Goal: Task Accomplishment & Management: Use online tool/utility

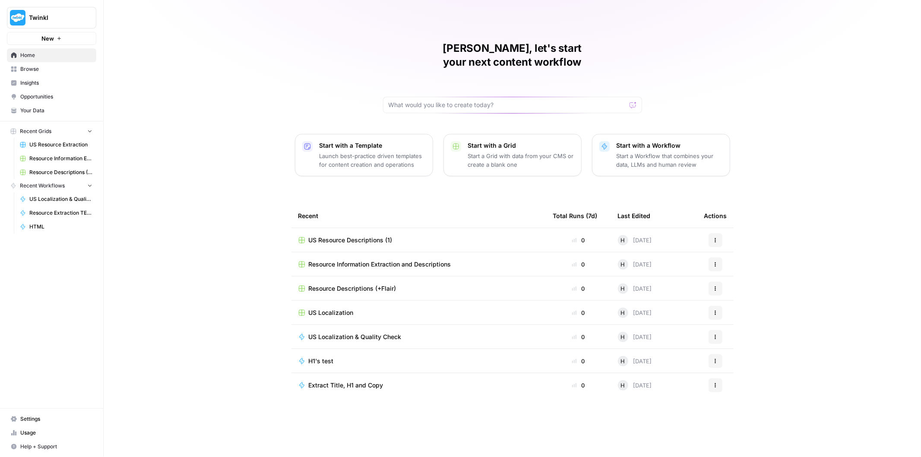
click at [52, 68] on span "Browse" at bounding box center [56, 69] width 72 height 8
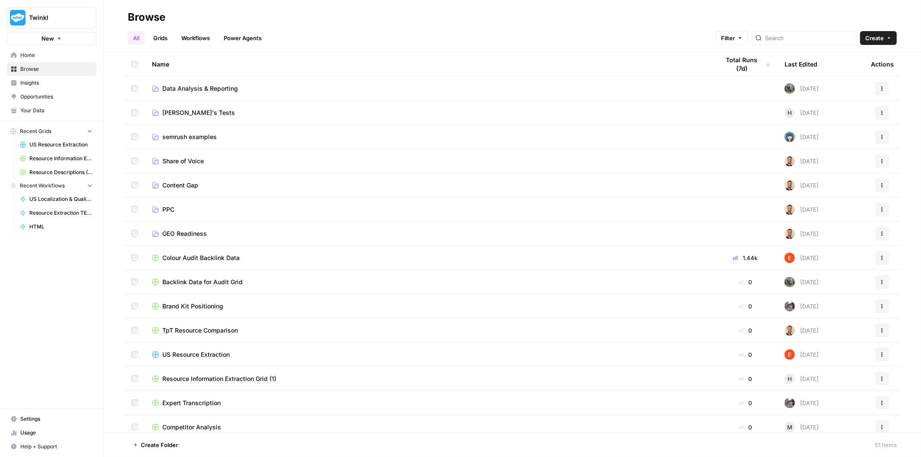
click at [209, 113] on link "[PERSON_NAME]'s Tests" at bounding box center [429, 112] width 554 height 9
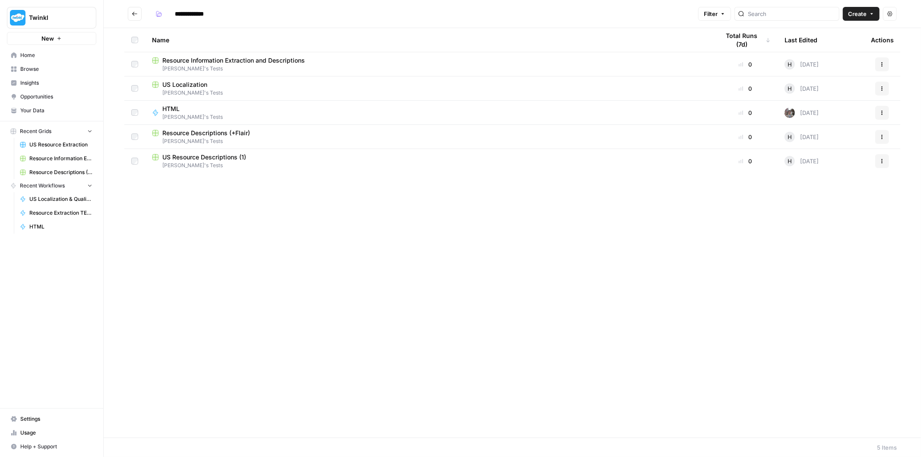
drag, startPoint x: 225, startPoint y: 189, endPoint x: 193, endPoint y: 186, distance: 31.6
click at [193, 186] on div "Name Total Runs (7d) Last Edited Actions Resource Information Extraction and De…" at bounding box center [512, 232] width 817 height 409
click at [848, 10] on span "Create" at bounding box center [857, 13] width 19 height 9
click at [834, 34] on span "Grid" at bounding box center [844, 34] width 48 height 9
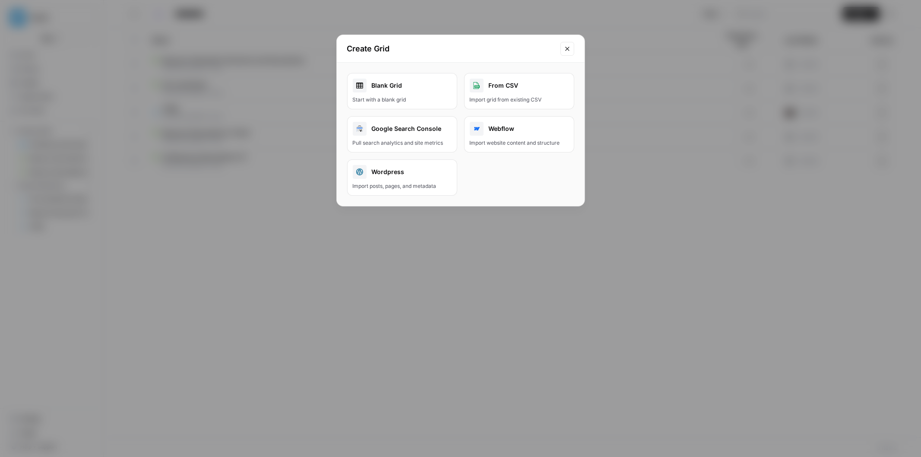
click at [394, 87] on div "Blank Grid" at bounding box center [402, 86] width 99 height 14
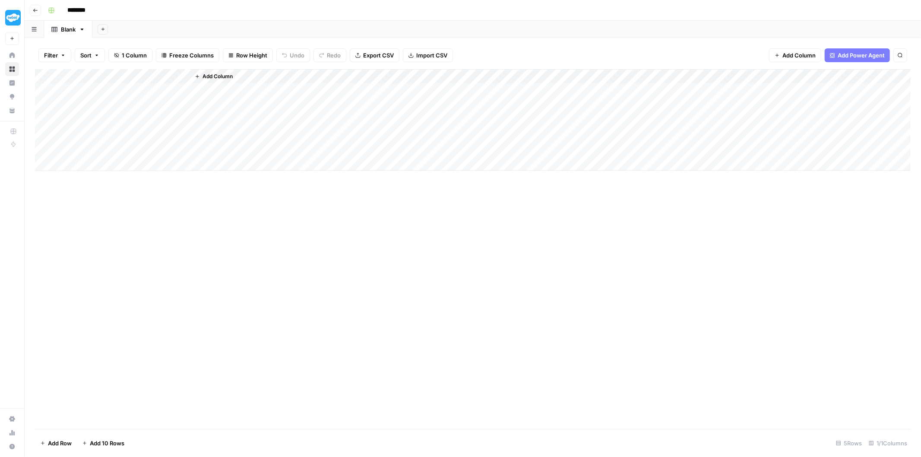
click at [80, 7] on input "********" at bounding box center [87, 10] width 48 height 14
type input "**********"
click at [110, 93] on div "Add Column" at bounding box center [472, 120] width 875 height 102
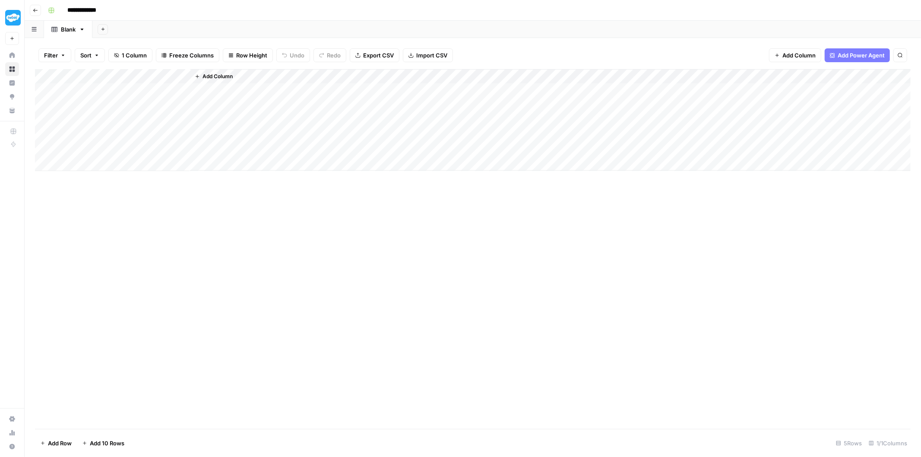
click at [110, 93] on div "Add Column" at bounding box center [472, 120] width 875 height 102
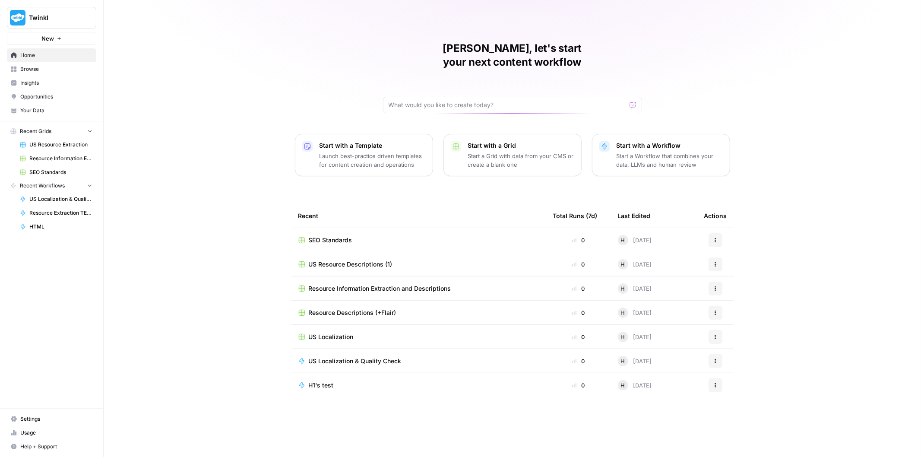
click at [344, 236] on span "SEO Standards" at bounding box center [331, 240] width 44 height 9
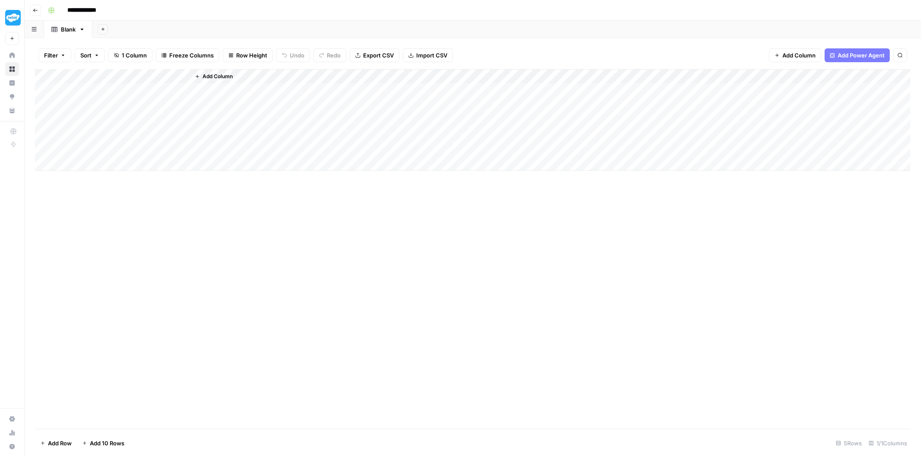
drag, startPoint x: 130, startPoint y: 90, endPoint x: 130, endPoint y: 151, distance: 61.7
click at [130, 151] on div "Add Column" at bounding box center [472, 120] width 875 height 102
click at [224, 91] on div "Add Column" at bounding box center [550, 119] width 720 height 101
click at [260, 255] on div "Add Column" at bounding box center [472, 249] width 875 height 360
click at [141, 90] on div "Add Column" at bounding box center [472, 120] width 875 height 102
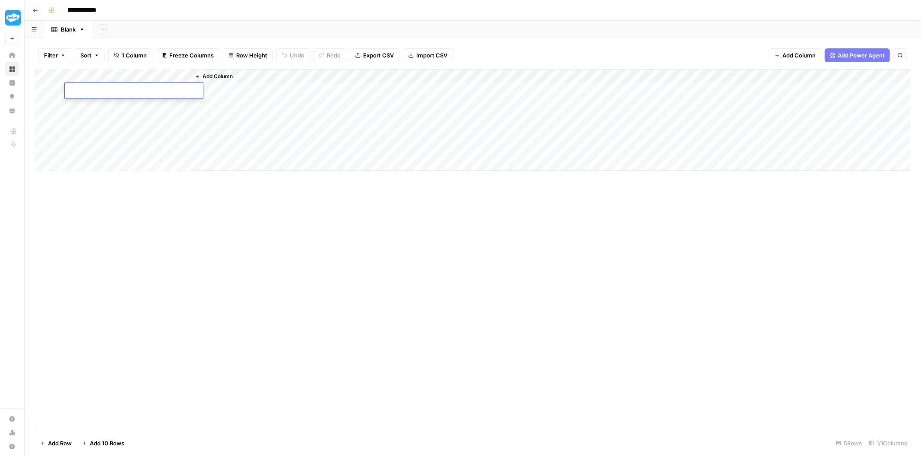
click at [148, 123] on div "Add Column" at bounding box center [472, 120] width 875 height 102
click at [144, 105] on div "Add Column" at bounding box center [472, 120] width 875 height 102
click at [146, 89] on div "Add Column" at bounding box center [472, 120] width 875 height 102
click at [87, 75] on div "Add Column" at bounding box center [472, 120] width 875 height 102
click at [87, 75] on div at bounding box center [127, 77] width 125 height 17
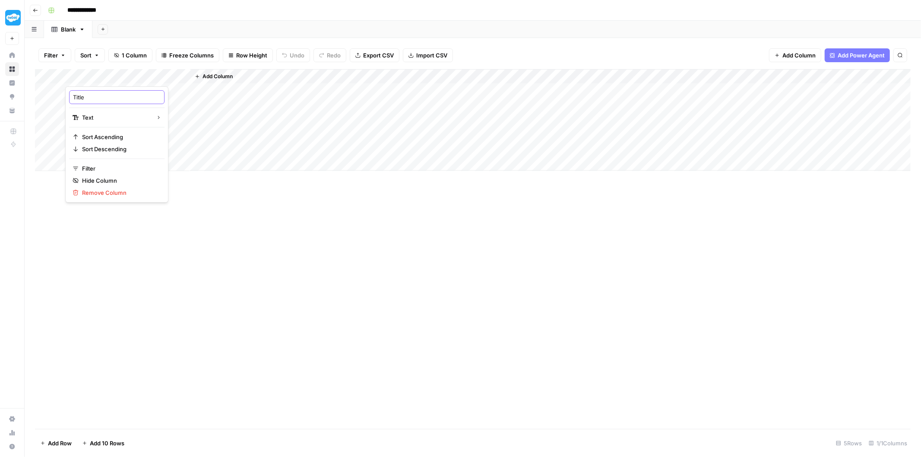
click at [93, 97] on input "Title" at bounding box center [117, 97] width 88 height 9
type input "URL"
drag, startPoint x: 188, startPoint y: 74, endPoint x: 180, endPoint y: 79, distance: 9.3
click at [180, 79] on div "Add Column" at bounding box center [472, 120] width 875 height 102
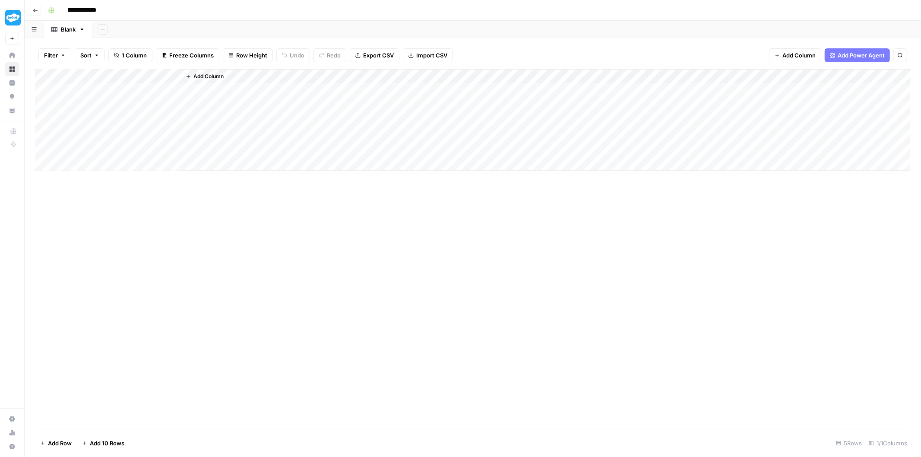
click at [85, 78] on div "Add Column" at bounding box center [472, 120] width 875 height 102
click at [84, 98] on input "URL" at bounding box center [117, 97] width 88 height 9
type input "Page URL"
drag, startPoint x: 179, startPoint y: 74, endPoint x: 145, endPoint y: 78, distance: 34.3
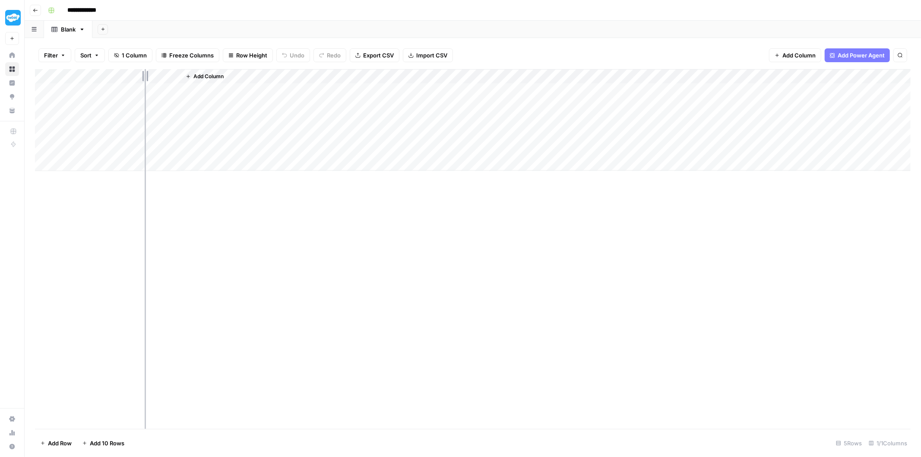
click at [145, 78] on div "Add Column" at bounding box center [472, 120] width 875 height 102
click at [208, 265] on div "Add Column" at bounding box center [472, 249] width 875 height 360
drag, startPoint x: 110, startPoint y: 91, endPoint x: 109, endPoint y: 148, distance: 57.0
click at [109, 148] on div "Add Column" at bounding box center [472, 120] width 875 height 102
click at [176, 93] on div "Add Column" at bounding box center [527, 119] width 765 height 101
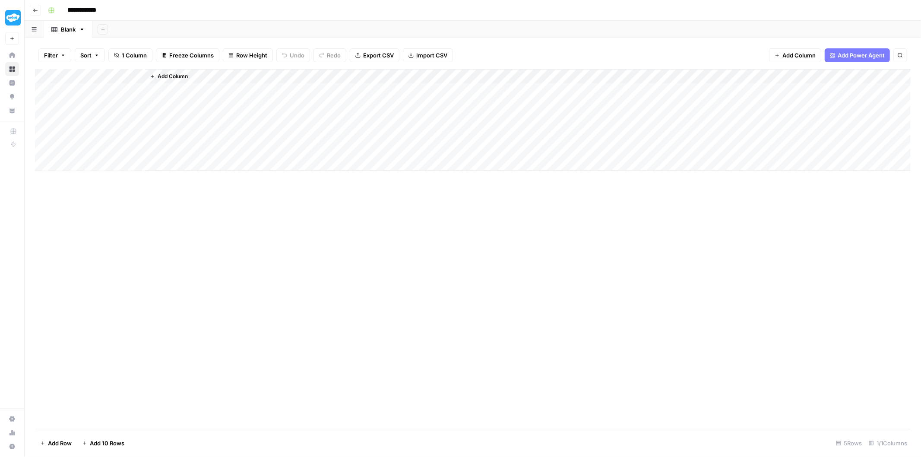
click at [196, 247] on div "Add Column" at bounding box center [472, 249] width 875 height 360
click at [128, 100] on div "Add Column" at bounding box center [472, 120] width 875 height 102
drag, startPoint x: 123, startPoint y: 122, endPoint x: 126, endPoint y: 128, distance: 6.8
click at [123, 122] on div "Add Column" at bounding box center [472, 120] width 875 height 102
click at [127, 139] on div "Add Column" at bounding box center [472, 120] width 875 height 102
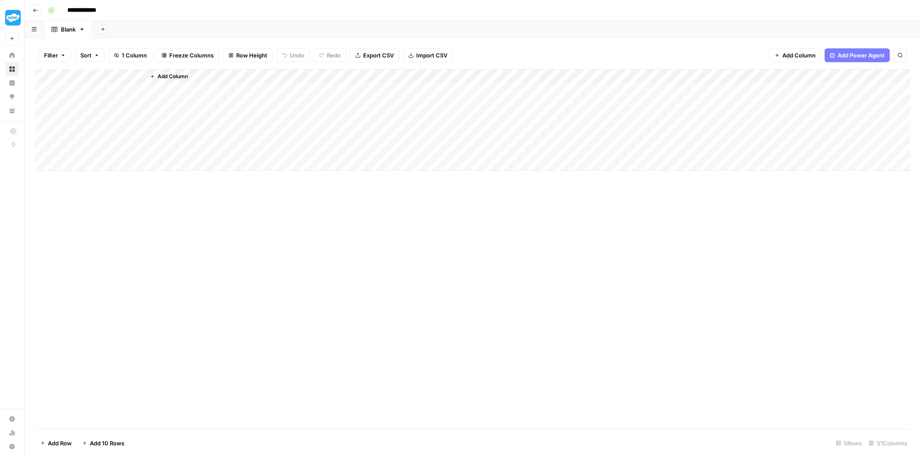
click at [127, 149] on div "Add Column" at bounding box center [472, 120] width 875 height 102
click at [118, 89] on div "Add Column" at bounding box center [472, 120] width 875 height 102
click at [67, 32] on div "Blank" at bounding box center [68, 29] width 15 height 9
click at [67, 27] on input "*****" at bounding box center [69, 29] width 16 height 11
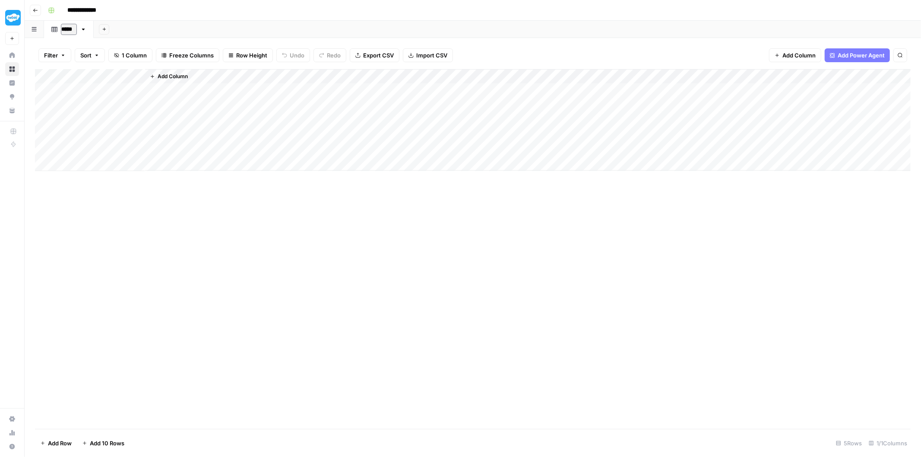
click at [67, 27] on input "*****" at bounding box center [69, 29] width 16 height 11
type input "**********"
click at [85, 29] on div "Monthly Review" at bounding box center [83, 29] width 44 height 9
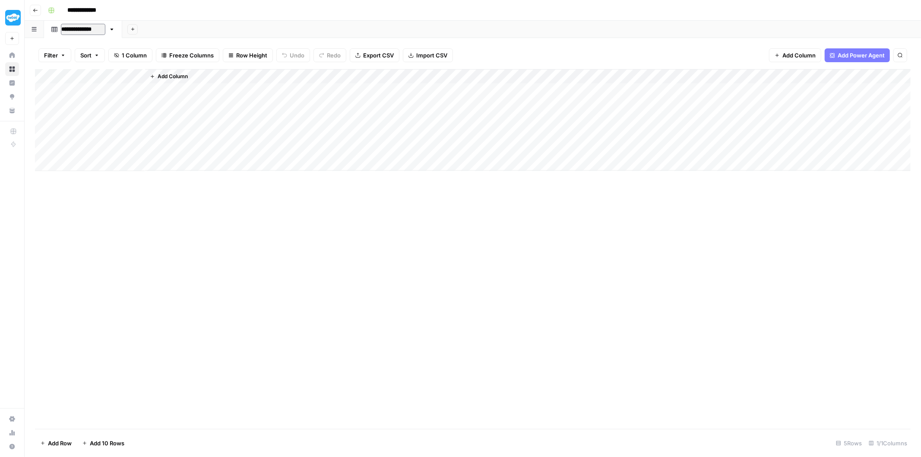
click at [66, 26] on input "**********" at bounding box center [83, 29] width 44 height 11
click at [62, 28] on input "**********" at bounding box center [83, 29] width 44 height 11
type input "**********"
click at [154, 275] on div "Add Column" at bounding box center [472, 249] width 875 height 360
click at [191, 88] on div "Add Column" at bounding box center [527, 119] width 765 height 101
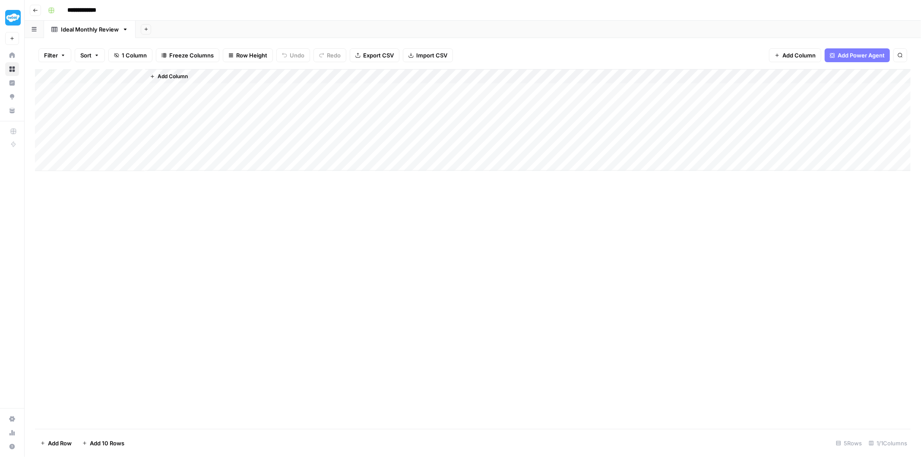
drag, startPoint x: 98, startPoint y: 124, endPoint x: 93, endPoint y: 153, distance: 29.5
click at [93, 153] on div "Add Column" at bounding box center [472, 120] width 875 height 102
click at [209, 279] on div "Add Column" at bounding box center [472, 249] width 875 height 360
click at [165, 76] on span "Add Column" at bounding box center [173, 77] width 30 height 8
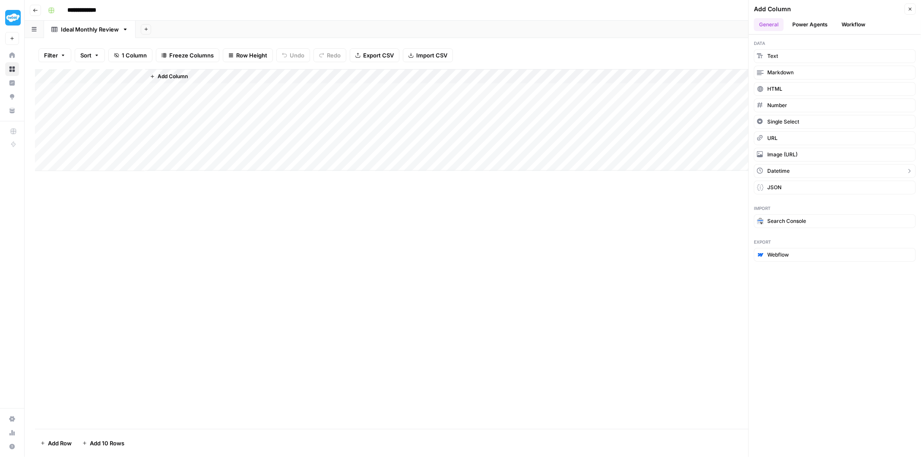
click at [798, 168] on button "Datetime" at bounding box center [835, 171] width 162 height 14
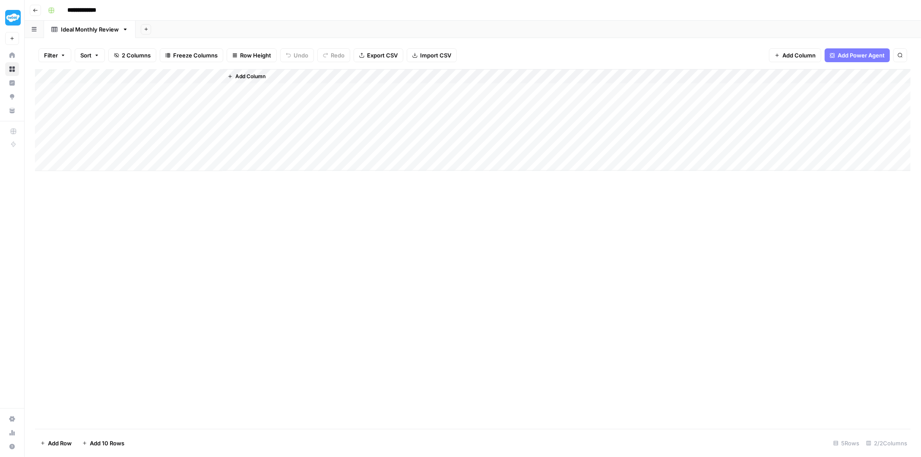
click at [185, 76] on div "Add Column" at bounding box center [472, 120] width 875 height 102
click at [183, 98] on input "New Column" at bounding box center [196, 97] width 88 height 9
type input "Date Optimised"
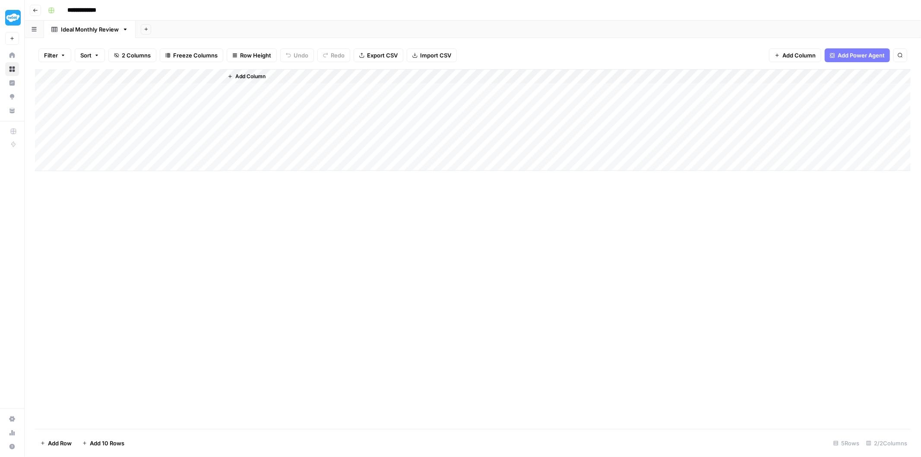
click at [183, 92] on div "Add Column" at bounding box center [472, 120] width 875 height 102
click at [384, 124] on div "Add Column" at bounding box center [567, 119] width 688 height 101
drag, startPoint x: 180, startPoint y: 145, endPoint x: 180, endPoint y: 157, distance: 12.5
click at [180, 157] on div "Add Column" at bounding box center [472, 120] width 875 height 102
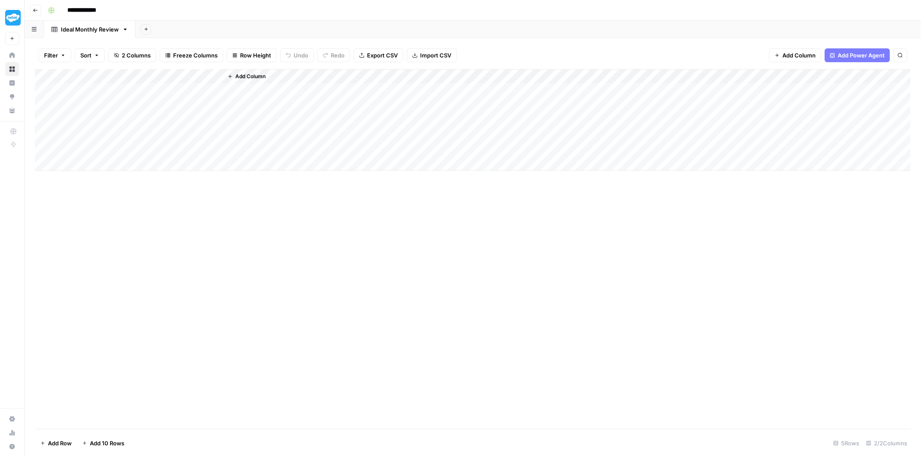
click at [160, 92] on div "Add Column" at bounding box center [472, 120] width 875 height 102
click at [157, 105] on input "date" at bounding box center [182, 104] width 69 height 15
click at [208, 105] on input "date" at bounding box center [182, 104] width 69 height 15
type input "**********"
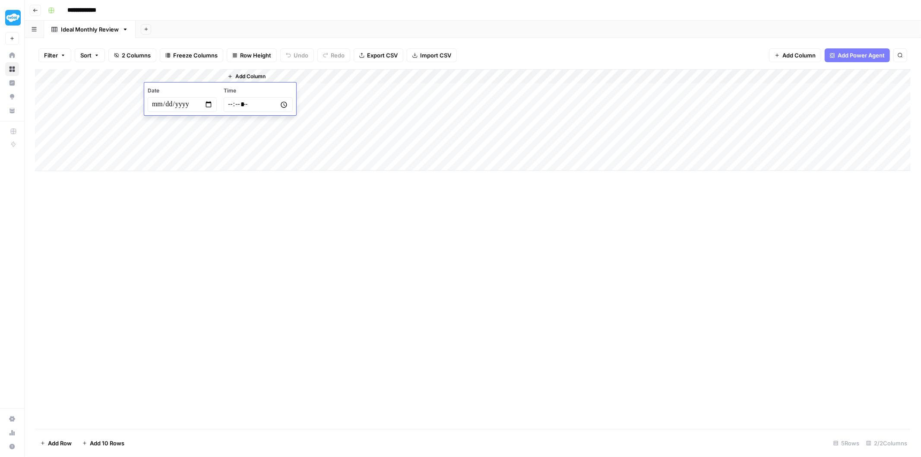
click at [311, 122] on div "Add Column" at bounding box center [567, 119] width 688 height 101
click at [200, 136] on div "Add Column" at bounding box center [472, 120] width 875 height 102
click at [193, 142] on div "Add Column" at bounding box center [472, 120] width 875 height 102
drag, startPoint x: 201, startPoint y: 91, endPoint x: 197, endPoint y: 148, distance: 56.3
click at [197, 148] on div "Add Column" at bounding box center [472, 120] width 875 height 102
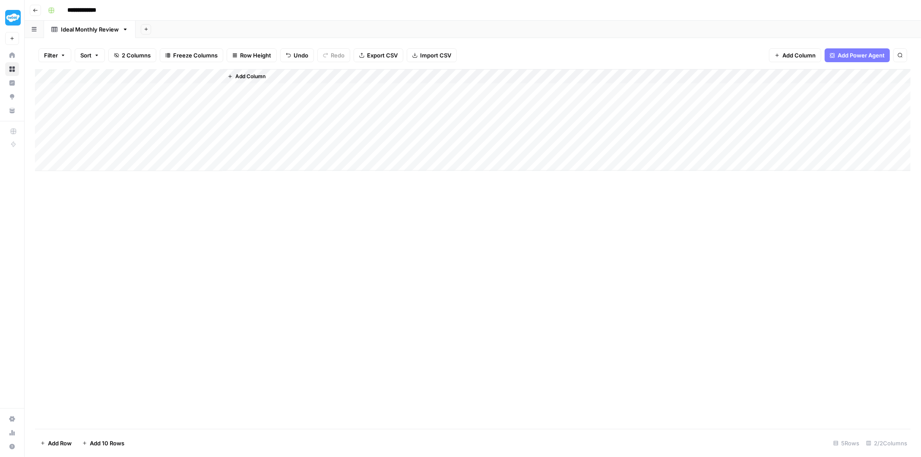
click at [153, 107] on div "Add Column" at bounding box center [472, 120] width 875 height 102
click at [98, 97] on div "Add Column" at bounding box center [472, 120] width 875 height 102
drag, startPoint x: 221, startPoint y: 76, endPoint x: 205, endPoint y: 79, distance: 17.0
click at [205, 79] on div "Add Column" at bounding box center [472, 120] width 875 height 102
drag, startPoint x: 203, startPoint y: 78, endPoint x: 222, endPoint y: 79, distance: 19.0
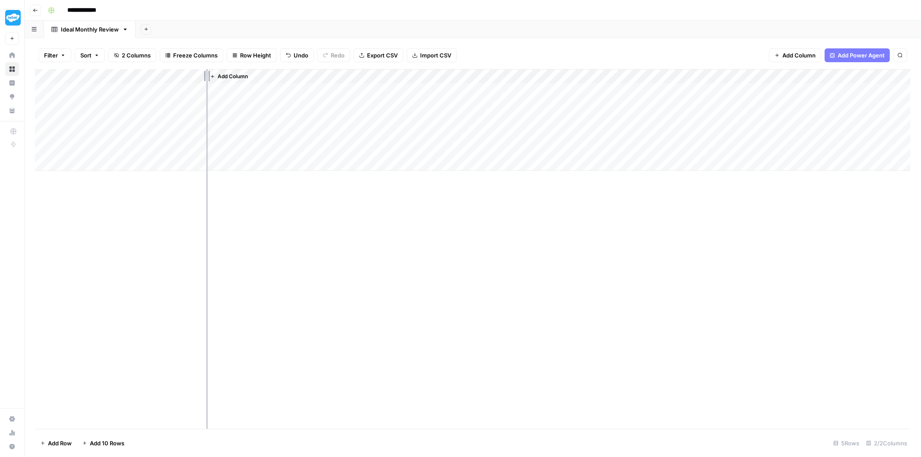
click at [222, 79] on div "Add Column" at bounding box center [472, 120] width 875 height 102
drag, startPoint x: 221, startPoint y: 80, endPoint x: 206, endPoint y: 78, distance: 14.9
click at [206, 78] on div "Add Column" at bounding box center [472, 120] width 875 height 102
drag, startPoint x: 124, startPoint y: 88, endPoint x: 195, endPoint y: 143, distance: 89.8
click at [189, 151] on div "Add Column" at bounding box center [472, 120] width 875 height 102
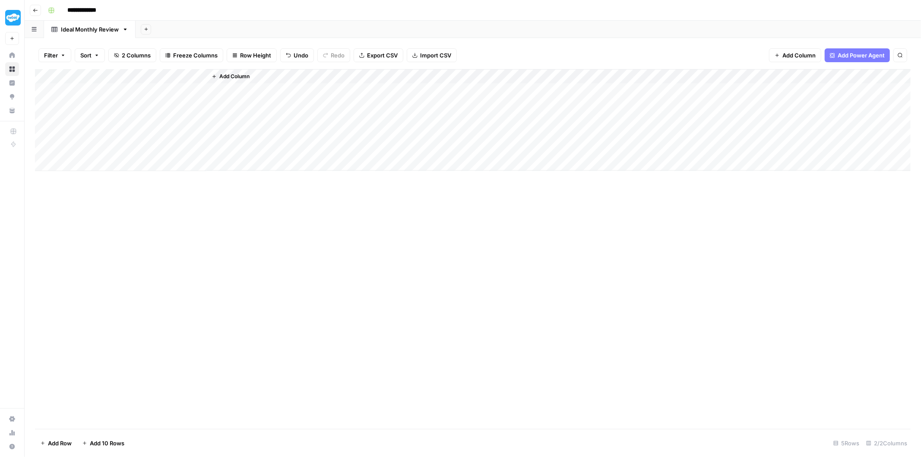
click at [222, 78] on span "Add Column" at bounding box center [234, 77] width 30 height 8
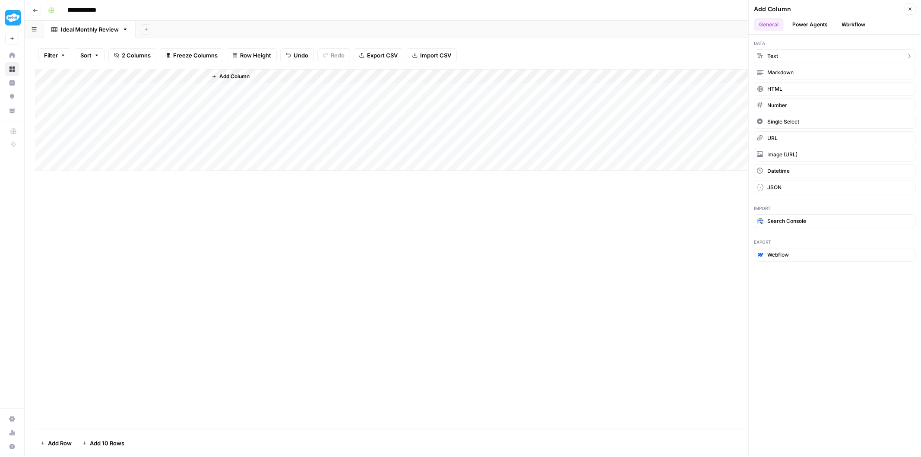
click at [795, 57] on button "Text" at bounding box center [835, 56] width 162 height 14
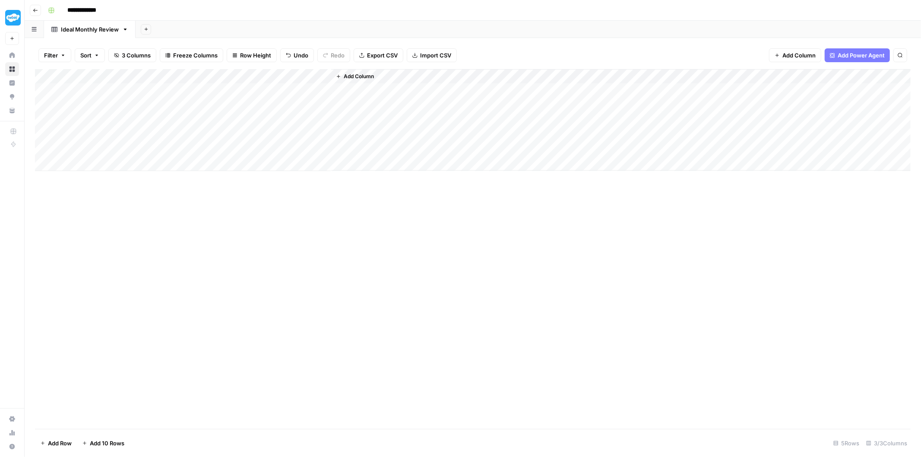
click at [244, 76] on div "Add Column" at bounding box center [472, 120] width 875 height 102
click at [245, 97] on input "New Column" at bounding box center [258, 97] width 88 height 9
type input "Keyword"
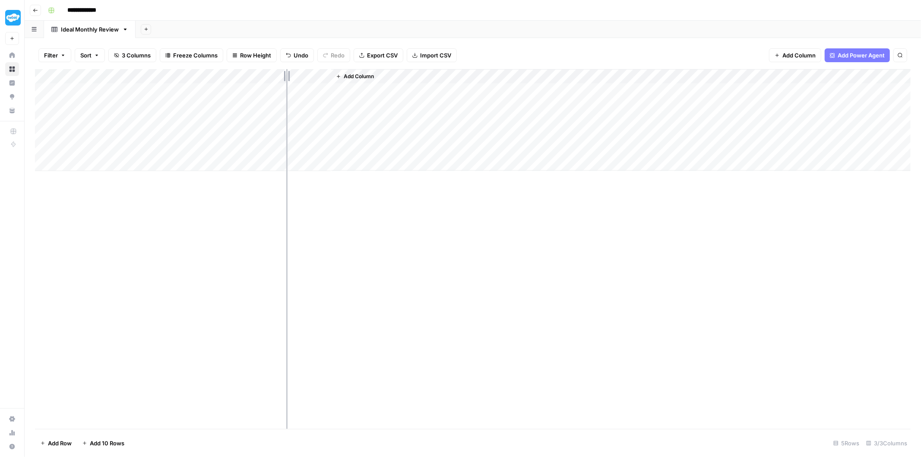
drag, startPoint x: 330, startPoint y: 76, endPoint x: 286, endPoint y: 78, distance: 43.6
click at [286, 78] on div "Add Column" at bounding box center [472, 120] width 875 height 102
drag, startPoint x: 254, startPoint y: 103, endPoint x: 248, endPoint y: 144, distance: 41.8
click at [248, 144] on div "Add Column" at bounding box center [472, 120] width 875 height 102
drag, startPoint x: 104, startPoint y: 91, endPoint x: 246, endPoint y: 147, distance: 152.1
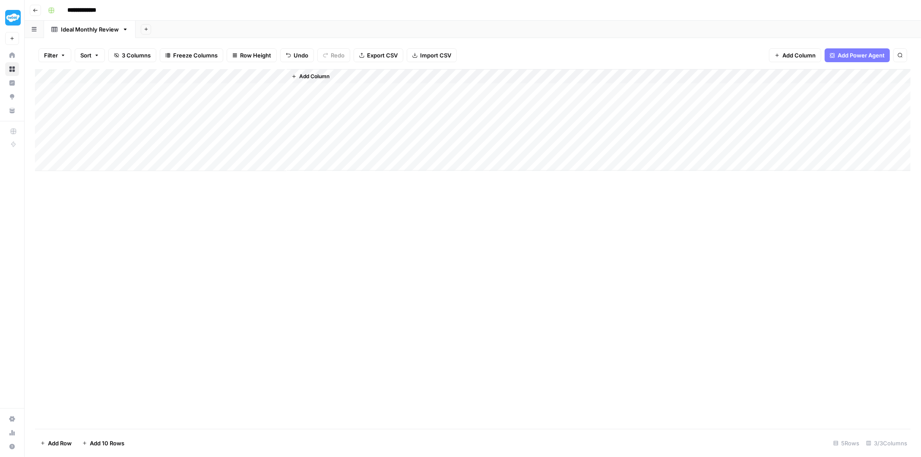
click at [246, 147] on div "Add Column" at bounding box center [472, 120] width 875 height 102
click at [263, 115] on div "Add Column" at bounding box center [472, 120] width 875 height 102
click at [306, 73] on span "Add Column" at bounding box center [314, 77] width 30 height 8
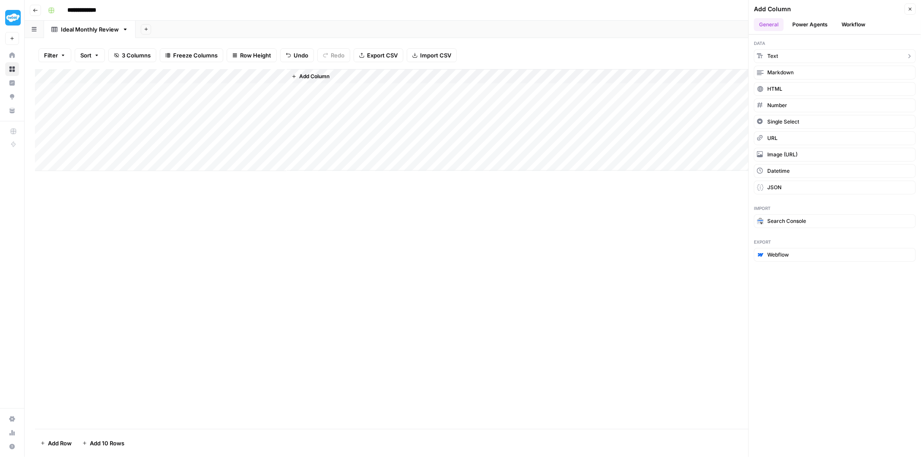
click at [771, 54] on span "Text" at bounding box center [772, 56] width 11 height 8
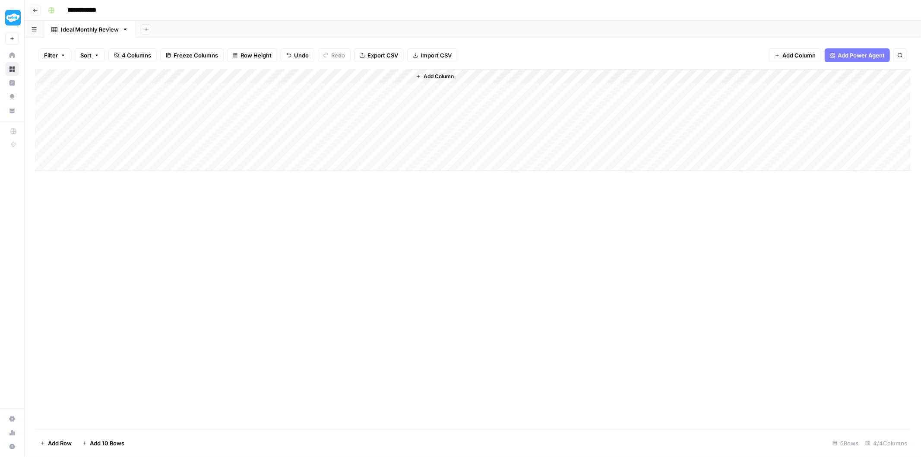
click at [320, 74] on div "Add Column" at bounding box center [472, 120] width 875 height 102
click at [320, 93] on input "New Column" at bounding box center [338, 97] width 88 height 9
type input "Copywriter"
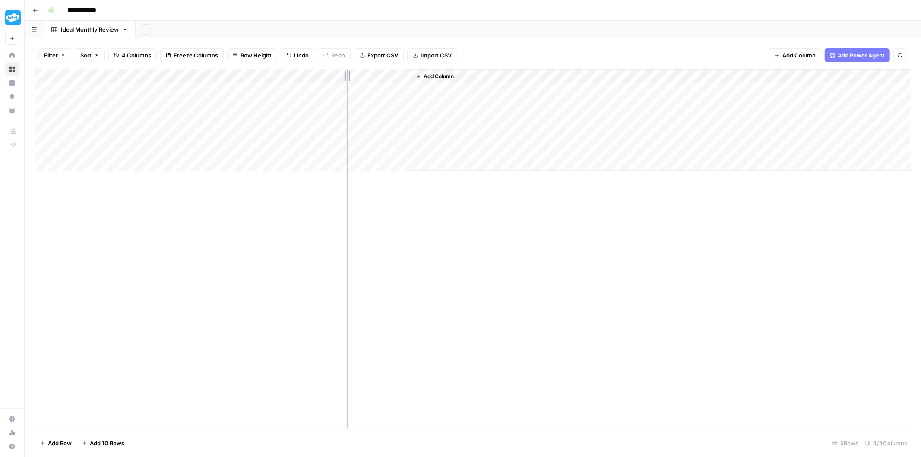
drag, startPoint x: 409, startPoint y: 74, endPoint x: 347, endPoint y: 76, distance: 62.6
click at [347, 76] on div "Add Column" at bounding box center [472, 120] width 875 height 102
drag, startPoint x: 345, startPoint y: 76, endPoint x: 374, endPoint y: 73, distance: 28.7
click at [374, 73] on div "Add Column" at bounding box center [472, 120] width 875 height 102
click at [252, 94] on div "Add Column" at bounding box center [472, 120] width 875 height 102
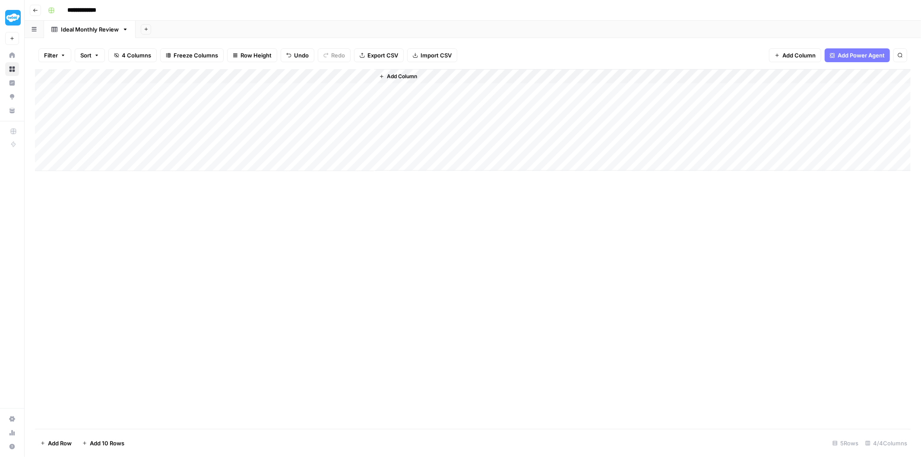
drag, startPoint x: 104, startPoint y: 89, endPoint x: 357, endPoint y: 146, distance: 259.7
click at [357, 146] on div "Add Column" at bounding box center [472, 120] width 875 height 102
click at [268, 126] on div "Add Column" at bounding box center [472, 120] width 875 height 102
drag, startPoint x: 117, startPoint y: 90, endPoint x: 249, endPoint y: 147, distance: 143.0
click at [249, 147] on div "Add Column" at bounding box center [472, 120] width 875 height 102
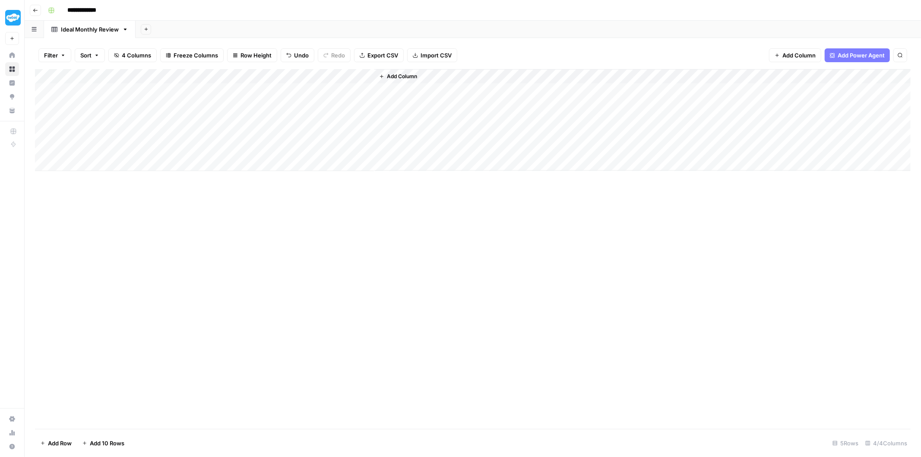
click at [321, 92] on div "Add Column" at bounding box center [472, 120] width 875 height 102
drag, startPoint x: 287, startPoint y: 72, endPoint x: 293, endPoint y: 73, distance: 7.0
click at [293, 73] on div "Add Column" at bounding box center [472, 120] width 875 height 102
click at [329, 92] on div "Add Column" at bounding box center [472, 120] width 875 height 102
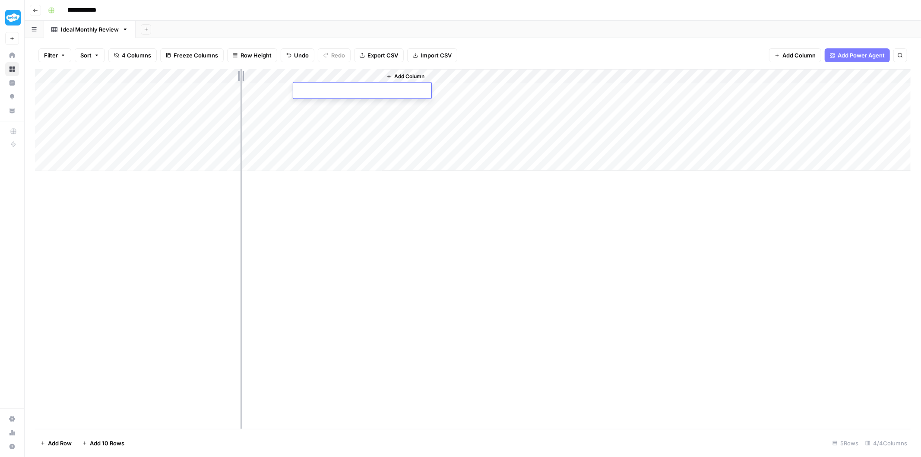
click at [242, 126] on div "Add Column" at bounding box center [472, 120] width 875 height 102
drag, startPoint x: 112, startPoint y: 92, endPoint x: 347, endPoint y: 150, distance: 242.2
click at [347, 150] on div "Add Column" at bounding box center [472, 120] width 875 height 102
click at [255, 110] on div "Add Column" at bounding box center [472, 120] width 875 height 102
drag, startPoint x: 180, startPoint y: 89, endPoint x: 175, endPoint y: 150, distance: 61.1
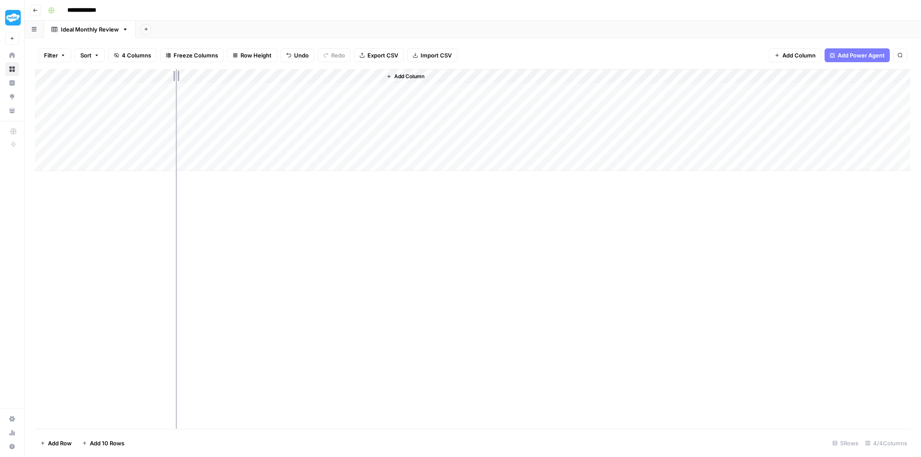
click at [175, 150] on div "Add Column" at bounding box center [472, 120] width 875 height 102
drag, startPoint x: 109, startPoint y: 89, endPoint x: 111, endPoint y: 146, distance: 57.0
click at [111, 146] on div "Add Column" at bounding box center [472, 120] width 875 height 102
drag, startPoint x: 312, startPoint y: 94, endPoint x: 308, endPoint y: 151, distance: 57.1
click at [308, 151] on div "Add Column" at bounding box center [472, 120] width 875 height 102
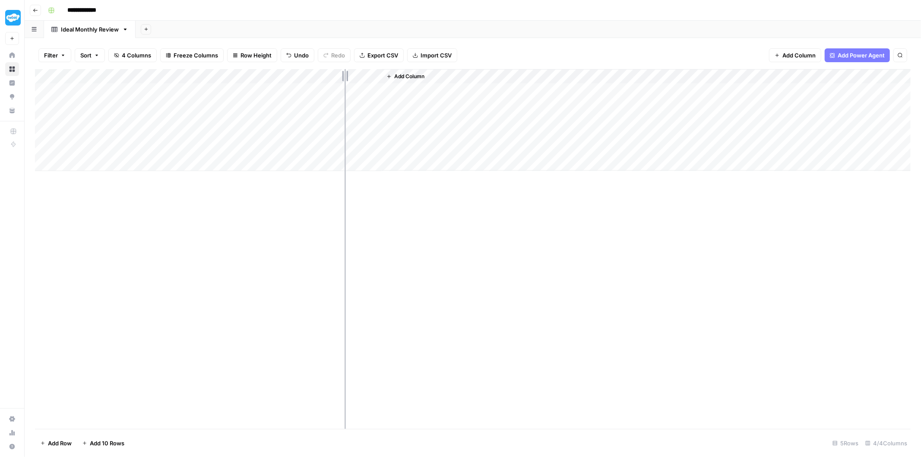
drag, startPoint x: 110, startPoint y: 91, endPoint x: 272, endPoint y: 120, distance: 164.3
click at [342, 157] on div "Add Column" at bounding box center [472, 120] width 875 height 102
click at [200, 52] on span "Freeze Columns" at bounding box center [196, 55] width 44 height 9
click at [298, 111] on div "Add Column" at bounding box center [472, 120] width 875 height 102
click at [325, 73] on div "Add Column" at bounding box center [472, 120] width 875 height 102
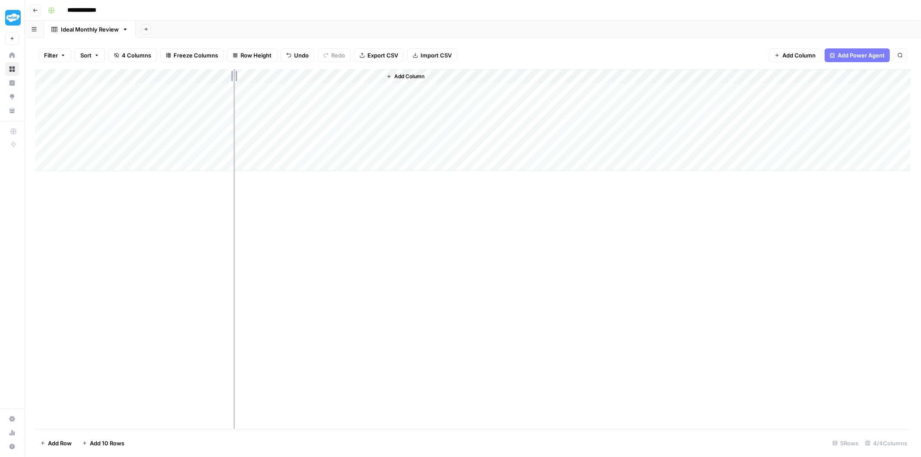
drag, startPoint x: 338, startPoint y: 75, endPoint x: 233, endPoint y: 71, distance: 104.5
click at [233, 71] on div "Add Column" at bounding box center [472, 120] width 875 height 102
click at [180, 93] on div "Add Column" at bounding box center [472, 120] width 875 height 102
click at [259, 88] on div "Add Column" at bounding box center [472, 120] width 875 height 102
click at [259, 126] on div "Add Column" at bounding box center [472, 120] width 875 height 102
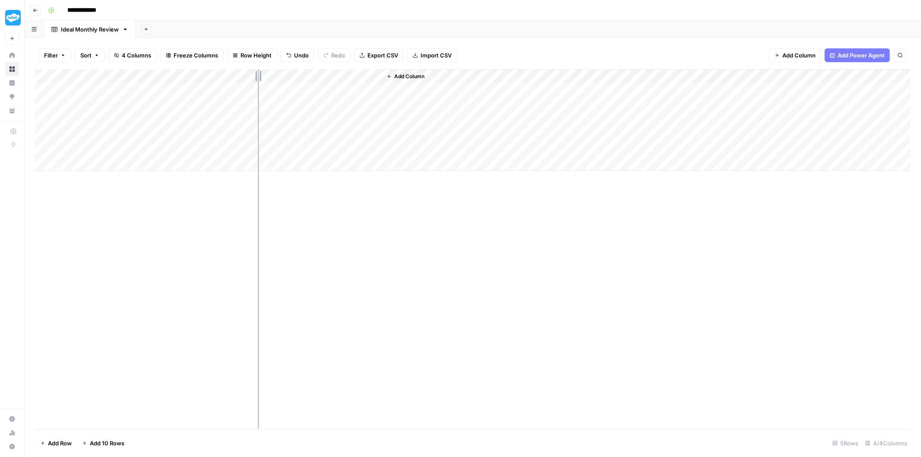
click at [257, 138] on div "Add Column" at bounding box center [472, 120] width 875 height 102
click at [205, 54] on span "Freeze Columns" at bounding box center [196, 55] width 44 height 9
click at [224, 109] on span "First 3 Columns" at bounding box center [203, 109] width 72 height 9
click at [425, 122] on div "Add Column" at bounding box center [646, 119] width 529 height 101
click at [117, 91] on div "Add Column" at bounding box center [472, 120] width 875 height 102
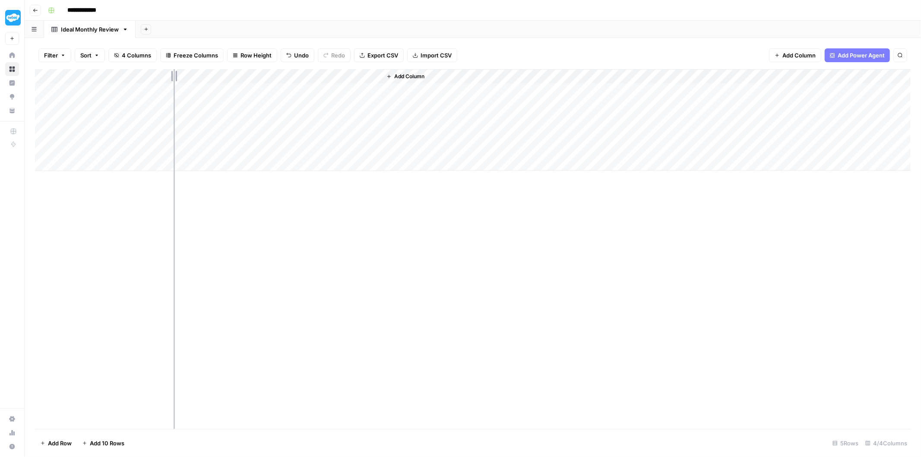
click at [174, 94] on div "Add Column" at bounding box center [472, 120] width 875 height 102
click at [249, 97] on div "Add Column" at bounding box center [472, 120] width 875 height 102
click at [260, 135] on div "Add Column" at bounding box center [472, 120] width 875 height 102
drag, startPoint x: 240, startPoint y: 74, endPoint x: 164, endPoint y: 83, distance: 76.0
click at [164, 83] on div "Add Column" at bounding box center [472, 120] width 875 height 102
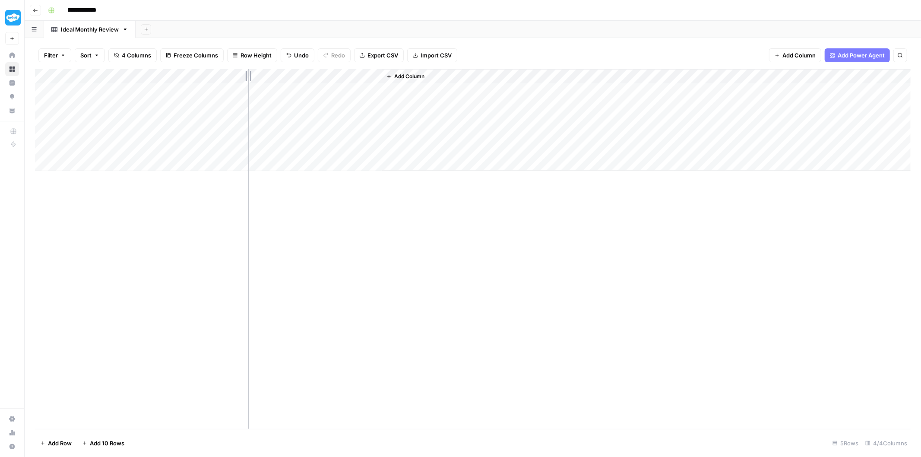
drag, startPoint x: 183, startPoint y: 74, endPoint x: 248, endPoint y: 78, distance: 64.8
click at [248, 78] on div "Add Column" at bounding box center [472, 120] width 875 height 102
click at [114, 90] on div "Add Column" at bounding box center [472, 120] width 875 height 102
click at [180, 92] on div "Add Column" at bounding box center [472, 120] width 875 height 102
click at [242, 88] on div "Add Column" at bounding box center [472, 120] width 875 height 102
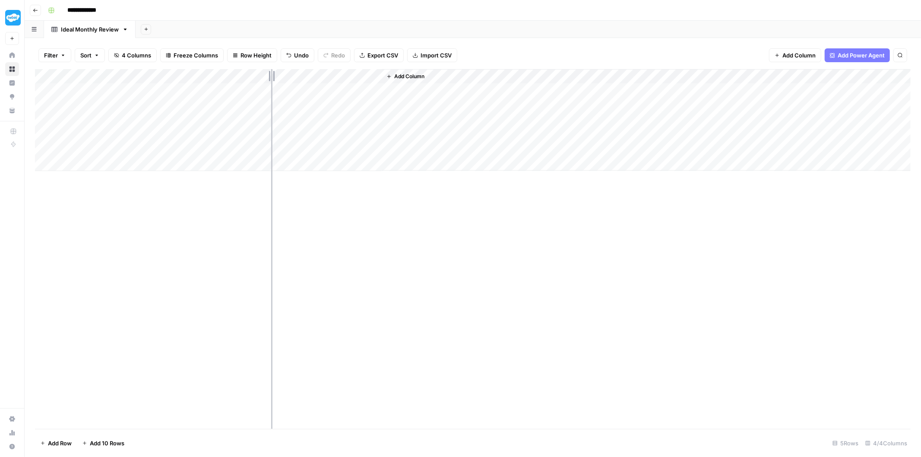
click at [271, 133] on div "Add Column" at bounding box center [472, 120] width 875 height 102
drag, startPoint x: 339, startPoint y: 89, endPoint x: 490, endPoint y: 145, distance: 161.1
click at [490, 145] on div "Add Column" at bounding box center [472, 120] width 875 height 102
drag, startPoint x: 121, startPoint y: 95, endPoint x: 372, endPoint y: 150, distance: 257.1
click at [372, 150] on div "Add Column" at bounding box center [472, 120] width 875 height 102
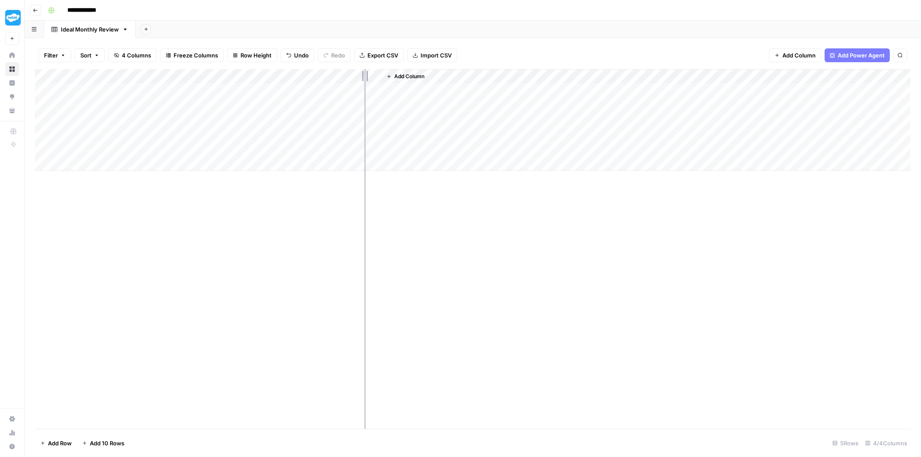
click at [365, 119] on div "Add Column" at bounding box center [472, 120] width 875 height 102
drag, startPoint x: 375, startPoint y: 88, endPoint x: 126, endPoint y: 135, distance: 254.1
click at [126, 135] on div "Add Column" at bounding box center [472, 120] width 875 height 102
click at [369, 138] on div "Add Column" at bounding box center [472, 120] width 875 height 102
click at [251, 95] on div "Add Column" at bounding box center [472, 120] width 875 height 102
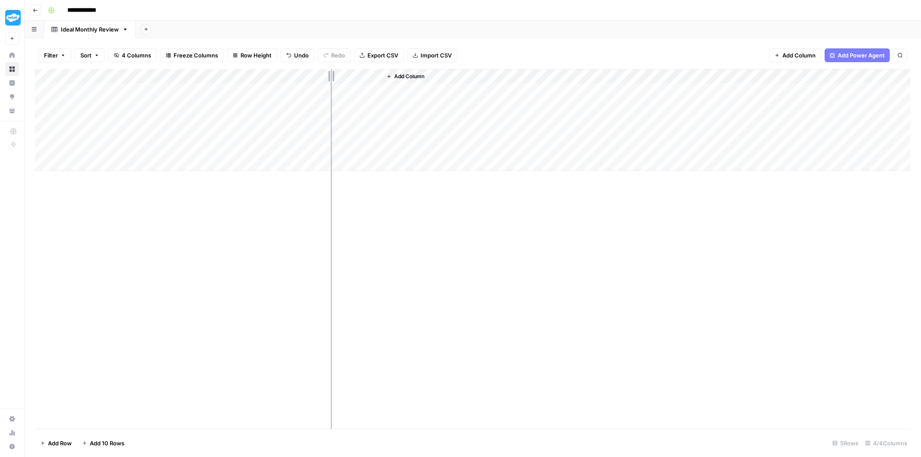
click at [331, 77] on div "Add Column" at bounding box center [472, 120] width 875 height 102
drag, startPoint x: 88, startPoint y: 78, endPoint x: 70, endPoint y: 78, distance: 17.7
click at [70, 78] on div "Add Column" at bounding box center [472, 120] width 875 height 102
click at [137, 78] on div "Add Column" at bounding box center [472, 120] width 875 height 102
click at [138, 72] on div "Add Column" at bounding box center [472, 120] width 875 height 102
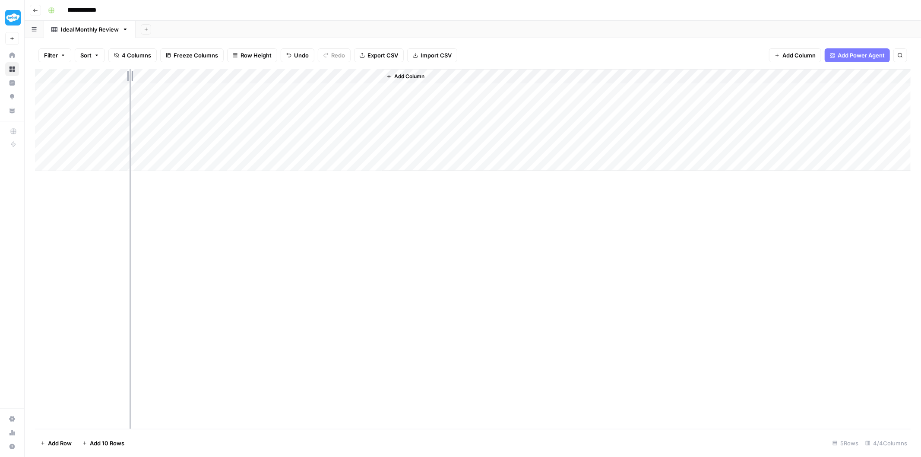
click at [129, 117] on div "Add Column" at bounding box center [472, 120] width 875 height 102
click at [181, 110] on div "Add Column" at bounding box center [472, 120] width 875 height 102
click at [198, 85] on div "Add Column" at bounding box center [472, 120] width 875 height 102
click at [259, 88] on div "Add Column" at bounding box center [472, 120] width 875 height 102
click at [328, 88] on div "Add Column" at bounding box center [472, 120] width 875 height 102
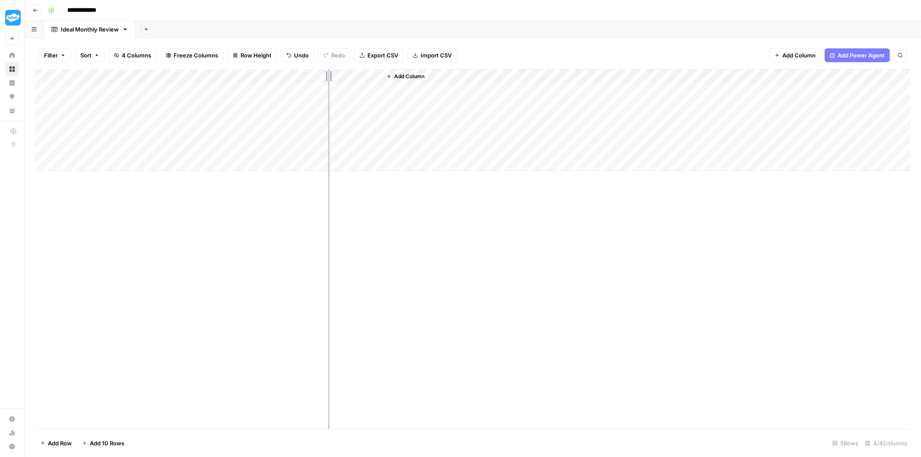
drag, startPoint x: 356, startPoint y: 150, endPoint x: 328, endPoint y: 89, distance: 67.0
click at [328, 89] on div "Add Column" at bounding box center [472, 120] width 875 height 102
click at [333, 129] on div "Add Column" at bounding box center [472, 120] width 875 height 102
click at [314, 71] on div "Add Column" at bounding box center [472, 120] width 875 height 102
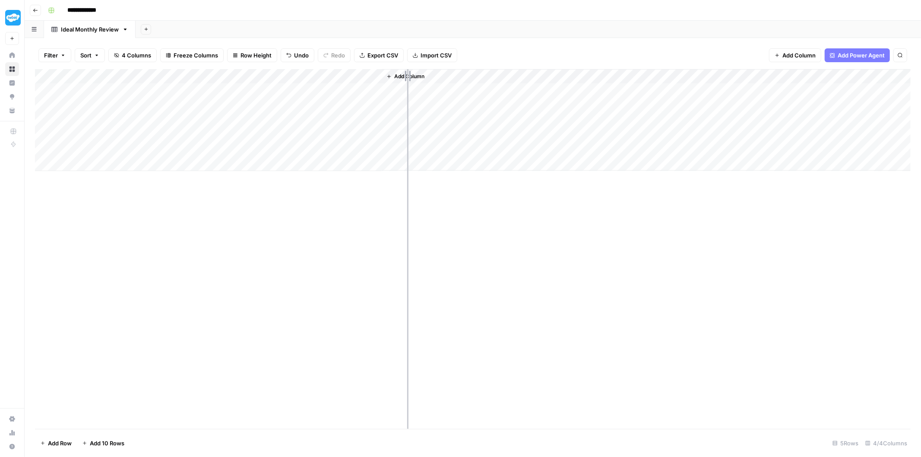
click at [407, 74] on span "Add Column" at bounding box center [409, 77] width 30 height 8
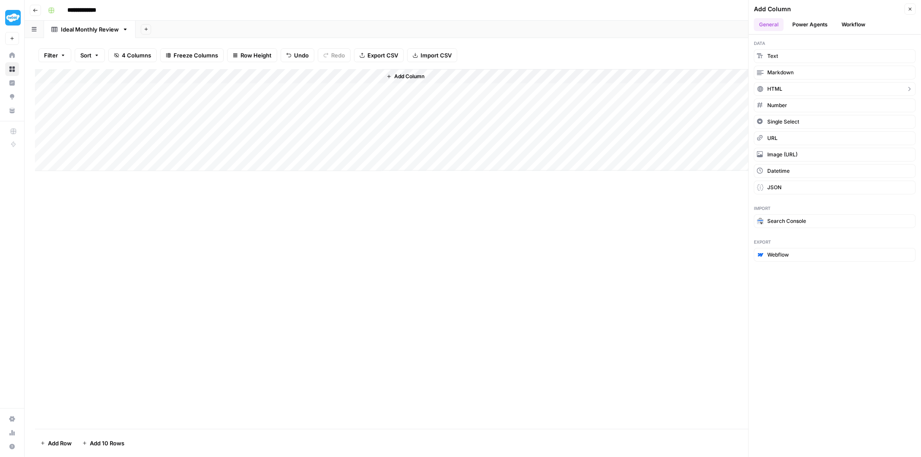
click at [763, 89] on icon "button" at bounding box center [760, 88] width 7 height 7
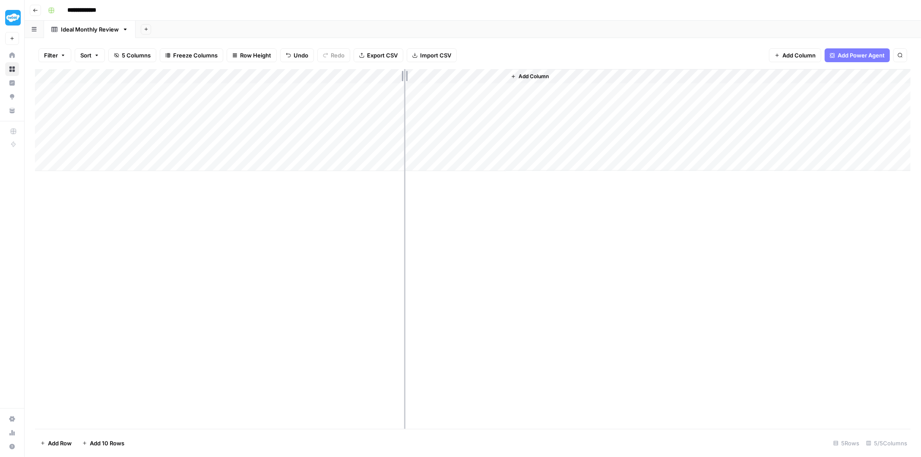
click at [407, 76] on div "Add Column" at bounding box center [472, 120] width 875 height 102
click at [414, 73] on div "Add Column" at bounding box center [472, 120] width 875 height 102
click at [501, 78] on div "Add Column" at bounding box center [472, 120] width 875 height 102
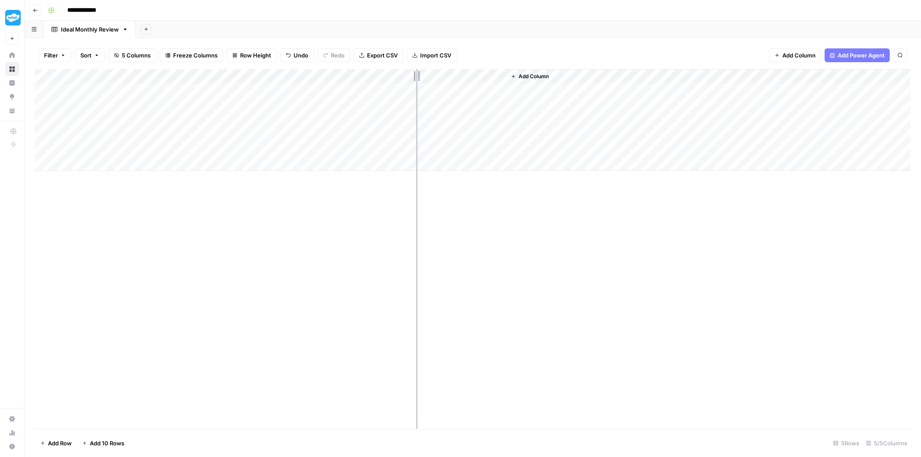
click at [416, 76] on div "Add Column" at bounding box center [472, 120] width 875 height 102
drag, startPoint x: 416, startPoint y: 76, endPoint x: 407, endPoint y: 77, distance: 9.6
click at [405, 77] on div "Add Column" at bounding box center [472, 120] width 875 height 102
click at [499, 76] on div "Add Column" at bounding box center [472, 120] width 875 height 102
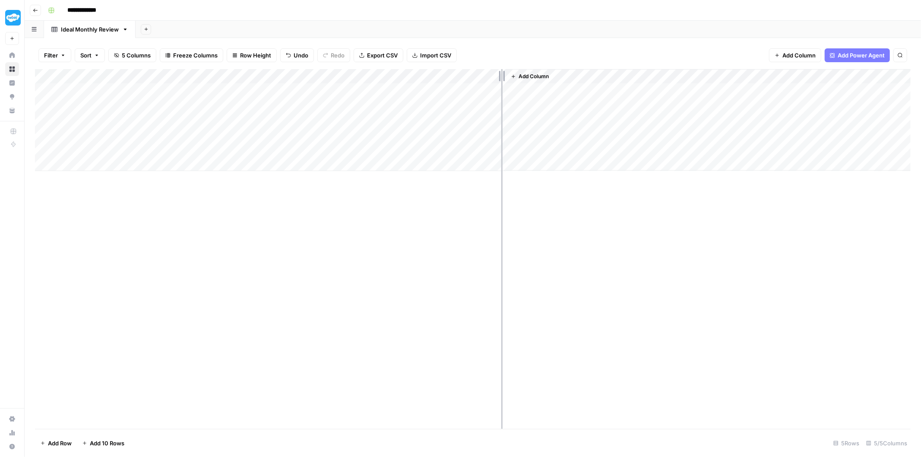
click at [501, 246] on div "Add Column" at bounding box center [472, 249] width 875 height 360
click at [502, 78] on div "Add Column" at bounding box center [472, 120] width 875 height 102
click at [192, 57] on span "Freeze Columns" at bounding box center [195, 55] width 44 height 9
click at [193, 113] on span "First 3 Columns" at bounding box center [199, 109] width 64 height 9
click at [198, 53] on span "Freeze Columns" at bounding box center [195, 55] width 44 height 9
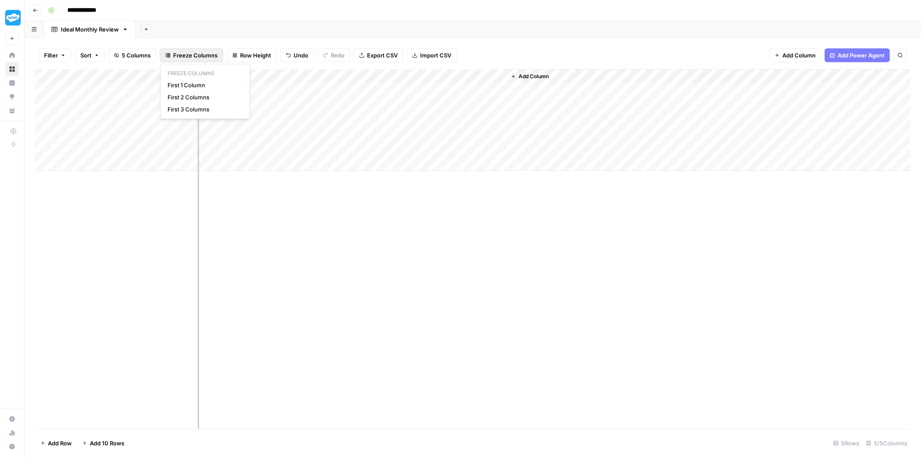
click at [198, 53] on span "Freeze Columns" at bounding box center [195, 55] width 44 height 9
click at [451, 97] on div "Add Column" at bounding box center [472, 120] width 875 height 102
click at [456, 79] on div "Add Column" at bounding box center [472, 120] width 875 height 102
click at [499, 75] on div "Add Column" at bounding box center [472, 120] width 875 height 102
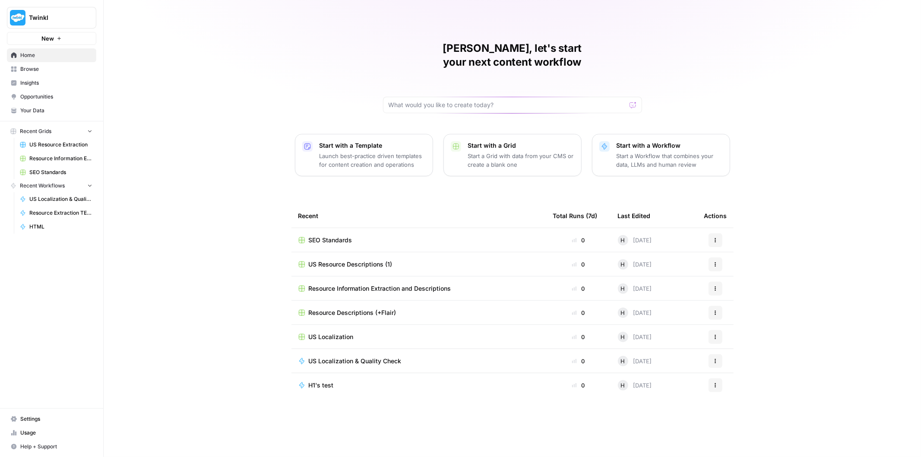
click at [41, 14] on span "Twinkl" at bounding box center [55, 17] width 52 height 9
click at [221, 55] on div "Holly, let's start your next content workflow Start with a Template Launch best…" at bounding box center [512, 228] width 817 height 457
click at [35, 109] on span "Your Data" at bounding box center [56, 111] width 72 height 8
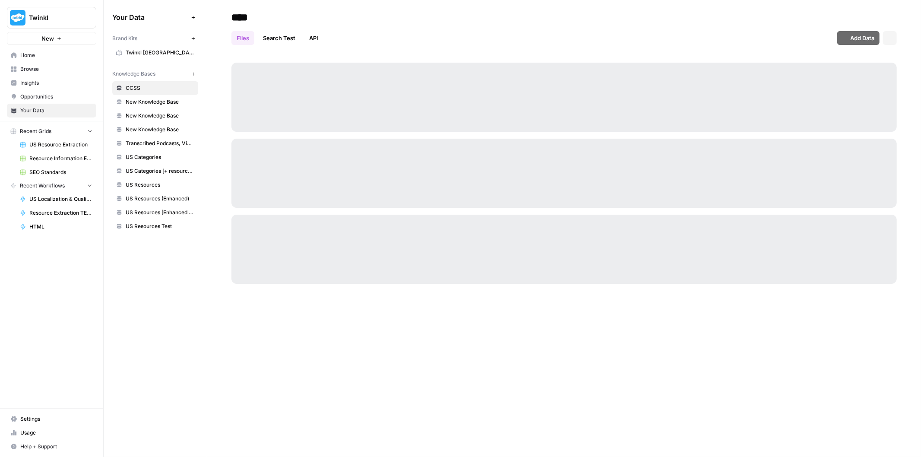
click at [131, 103] on span "New Knowledge Base" at bounding box center [160, 102] width 69 height 8
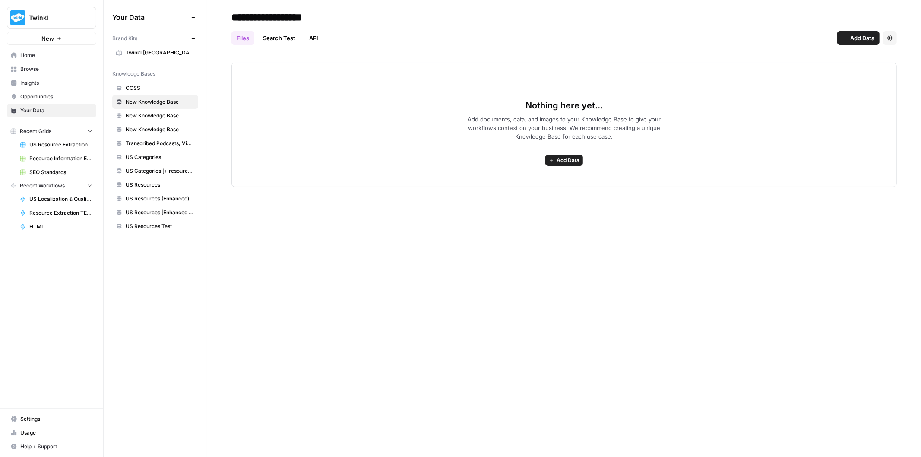
click at [865, 40] on span "Add Data" at bounding box center [862, 38] width 24 height 9
click at [545, 161] on button "Add Data" at bounding box center [564, 160] width 38 height 11
click at [542, 178] on span "Upload Files" at bounding box center [532, 179] width 79 height 9
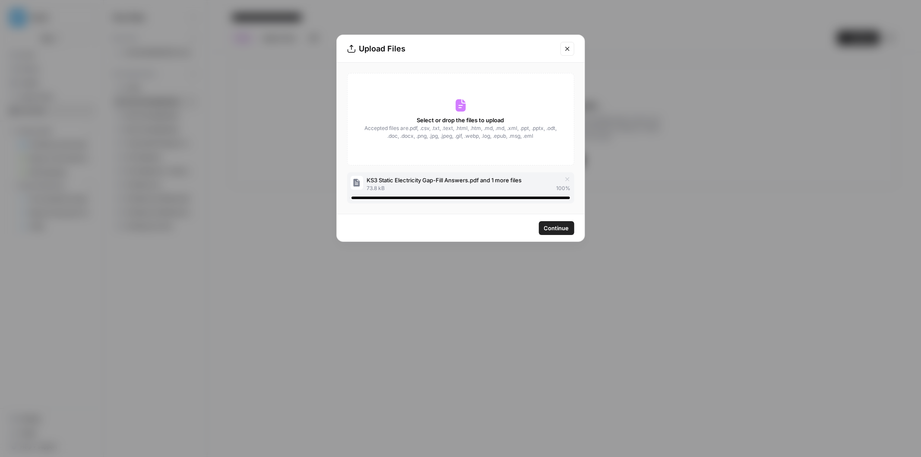
click at [516, 177] on span "KS3 Static Electricity Gap-Fill Answers.pdf and 1 more files" at bounding box center [443, 180] width 155 height 9
click at [567, 49] on icon "Close modal" at bounding box center [567, 49] width 4 height 4
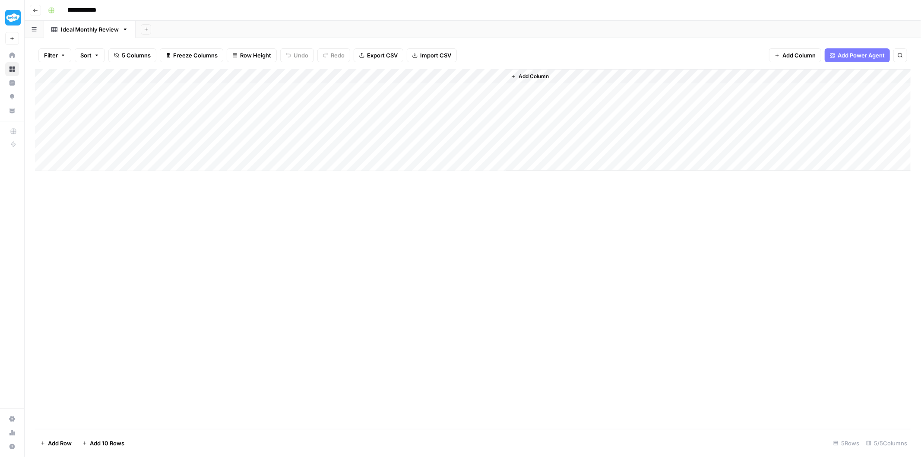
click at [410, 73] on div "Add Column" at bounding box center [472, 120] width 875 height 102
click at [421, 98] on input "New Column" at bounding box center [433, 97] width 88 height 9
click at [421, 97] on input "New Column" at bounding box center [433, 97] width 88 height 9
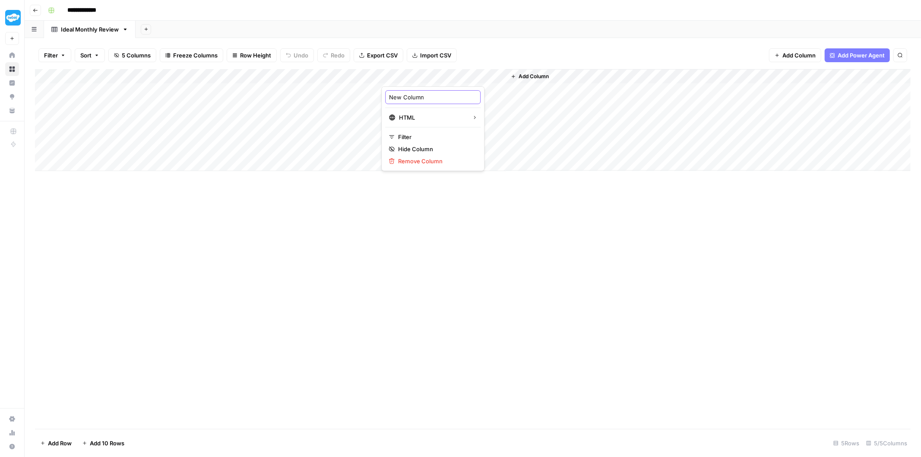
type input "D"
type input "Resource Description"
click at [329, 107] on div "Add Column" at bounding box center [472, 120] width 875 height 102
click at [528, 77] on span "Add Column" at bounding box center [533, 77] width 30 height 8
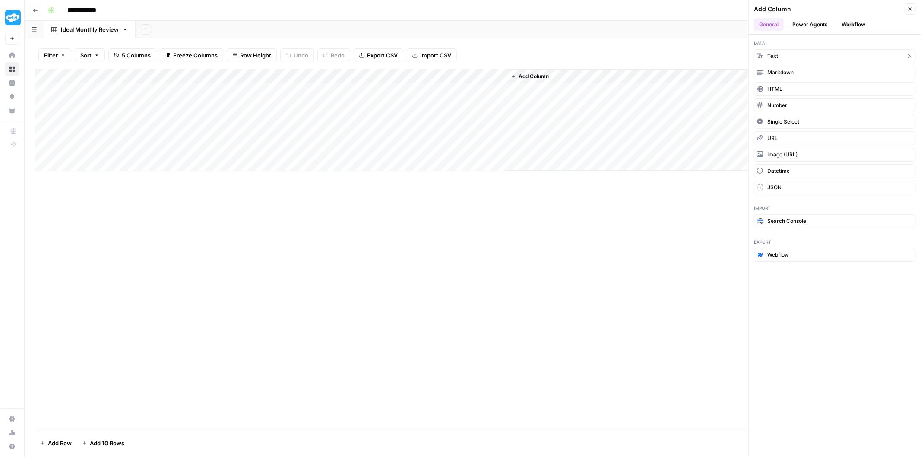
click at [778, 54] on button "Text" at bounding box center [835, 56] width 162 height 14
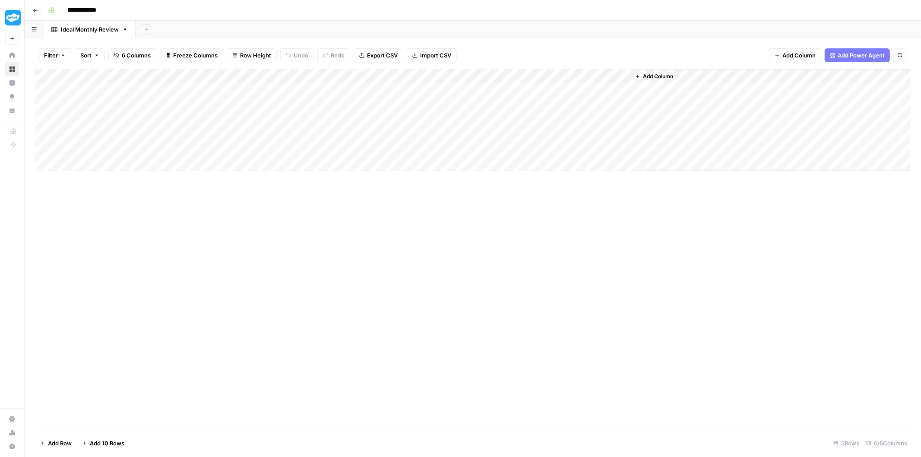
click at [547, 76] on div "Add Column" at bounding box center [472, 120] width 875 height 102
click at [547, 76] on div at bounding box center [567, 77] width 125 height 17
click at [546, 97] on input "New Column" at bounding box center [557, 97] width 88 height 9
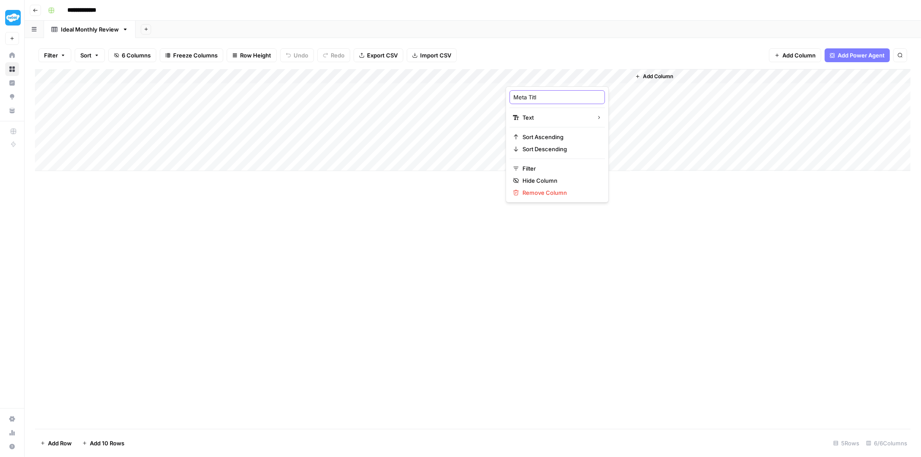
type input "Meta Title"
click at [653, 78] on span "Add Column" at bounding box center [658, 77] width 30 height 8
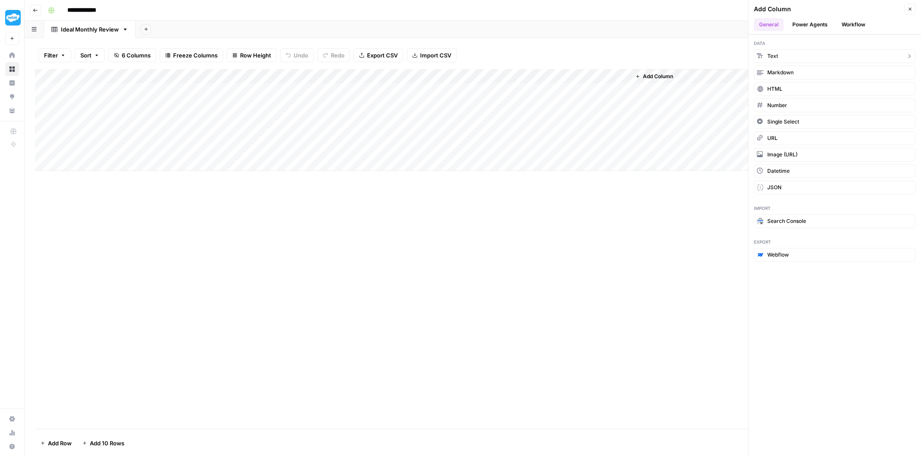
click at [765, 54] on button "Text" at bounding box center [835, 56] width 162 height 14
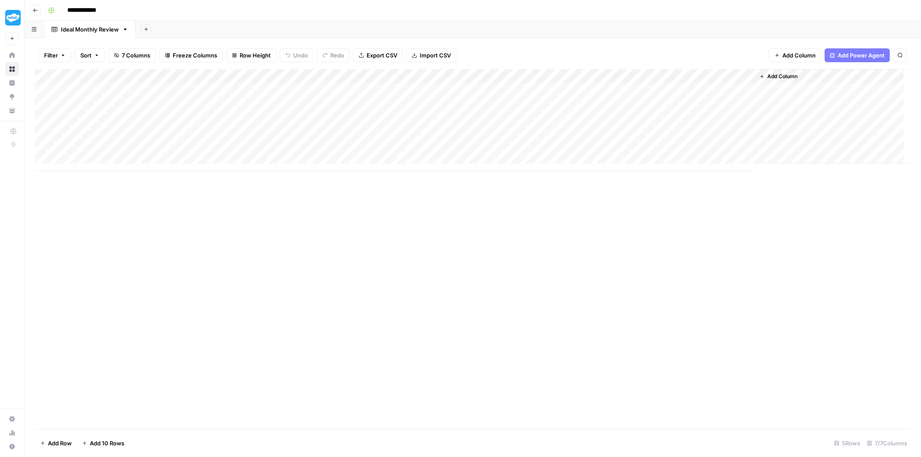
click at [651, 75] on div "Add Column" at bounding box center [472, 120] width 875 height 102
click at [651, 75] on div at bounding box center [692, 77] width 125 height 17
click at [651, 95] on input "New Column" at bounding box center [681, 97] width 88 height 9
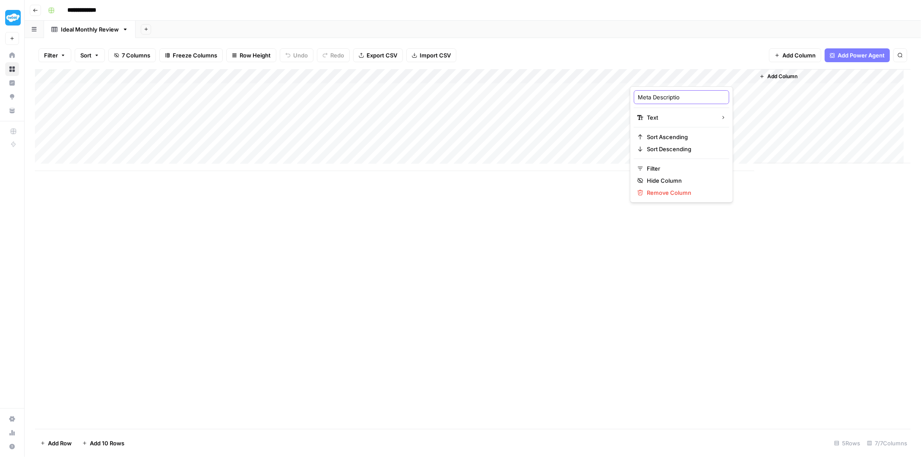
type input "Meta Description"
click at [275, 133] on div "Add Column" at bounding box center [472, 120] width 875 height 102
drag, startPoint x: 127, startPoint y: 91, endPoint x: 685, endPoint y: 148, distance: 560.5
click at [685, 148] on div "Add Column" at bounding box center [472, 120] width 875 height 102
click at [509, 117] on div "Add Column" at bounding box center [472, 120] width 875 height 102
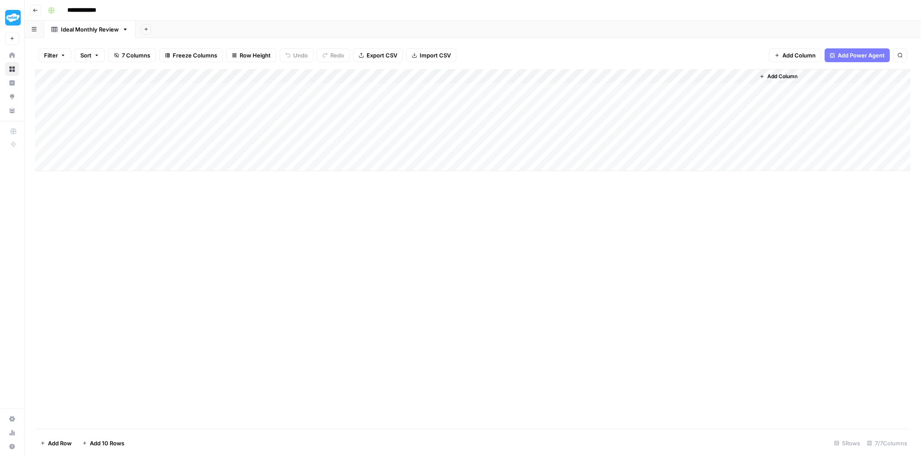
click at [410, 112] on div "Add Column" at bounding box center [472, 120] width 875 height 102
click at [325, 145] on div "Add Column" at bounding box center [472, 120] width 875 height 102
drag, startPoint x: 119, startPoint y: 95, endPoint x: 691, endPoint y: 91, distance: 571.9
click at [691, 91] on div "Add Column" at bounding box center [472, 120] width 875 height 102
click at [667, 123] on div "Add Column" at bounding box center [472, 120] width 875 height 102
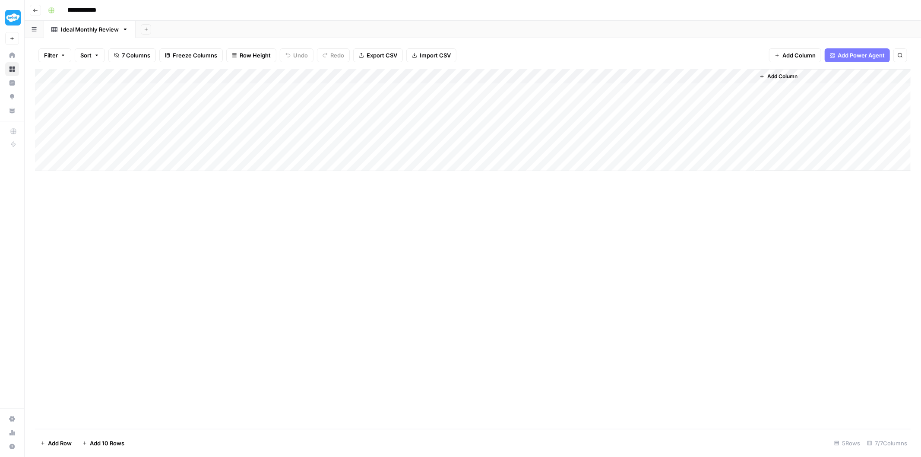
drag, startPoint x: 404, startPoint y: 95, endPoint x: 400, endPoint y: 148, distance: 52.8
click at [400, 148] on div "Add Column" at bounding box center [472, 120] width 875 height 102
drag, startPoint x: 610, startPoint y: 92, endPoint x: 604, endPoint y: 145, distance: 53.4
click at [604, 145] on div "Add Column" at bounding box center [472, 120] width 875 height 102
drag, startPoint x: 685, startPoint y: 93, endPoint x: 111, endPoint y: 146, distance: 576.4
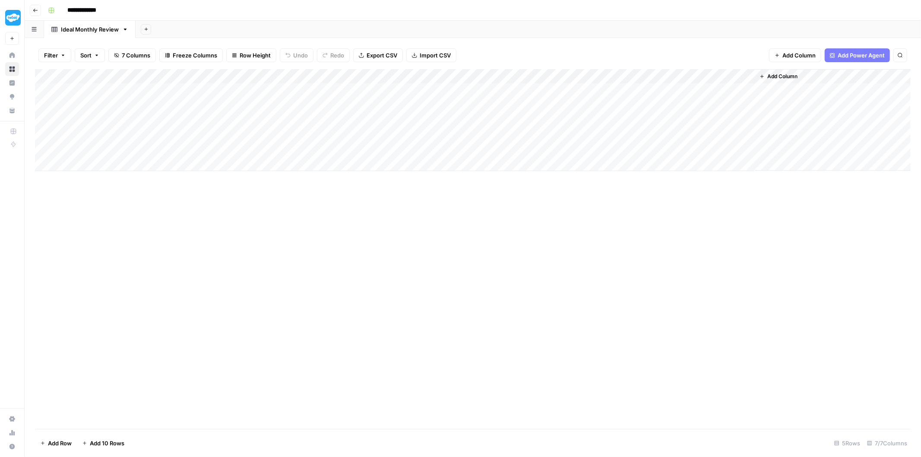
click at [111, 146] on div "Add Column" at bounding box center [472, 120] width 875 height 102
drag, startPoint x: 102, startPoint y: 91, endPoint x: 123, endPoint y: 151, distance: 64.3
click at [123, 151] on div "Add Column" at bounding box center [472, 120] width 875 height 102
drag, startPoint x: 174, startPoint y: 88, endPoint x: 176, endPoint y: 148, distance: 60.9
click at [176, 148] on div "Add Column" at bounding box center [472, 120] width 875 height 102
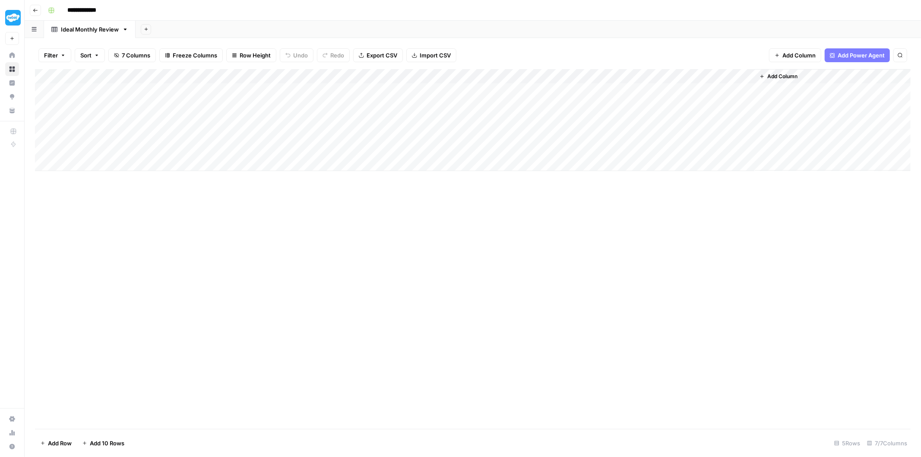
drag, startPoint x: 247, startPoint y: 88, endPoint x: 251, endPoint y: 147, distance: 58.8
click at [251, 147] on div "Add Column" at bounding box center [472, 120] width 875 height 102
drag, startPoint x: 357, startPoint y: 92, endPoint x: 672, endPoint y: 144, distance: 318.9
click at [672, 144] on div "Add Column" at bounding box center [472, 120] width 875 height 102
click at [679, 153] on div "Add Column" at bounding box center [472, 120] width 875 height 102
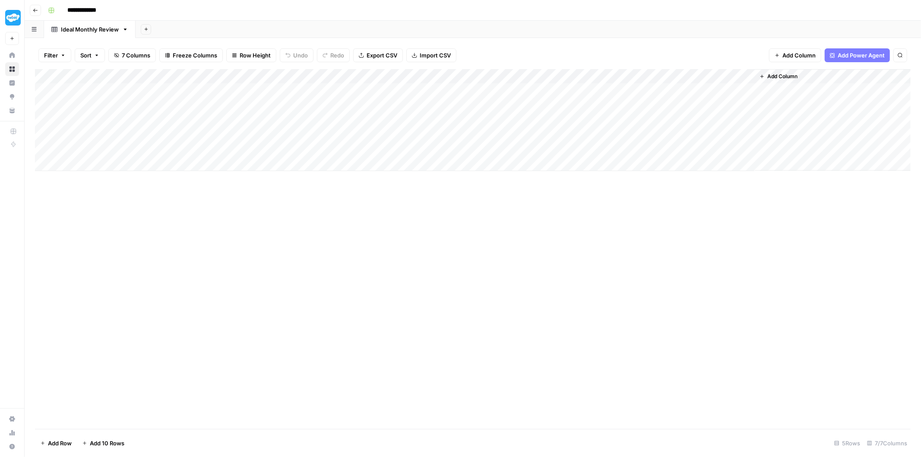
drag, startPoint x: 110, startPoint y: 95, endPoint x: 683, endPoint y: 149, distance: 575.7
click at [683, 149] on div "Add Column" at bounding box center [472, 120] width 875 height 102
